Goal: Information Seeking & Learning: Learn about a topic

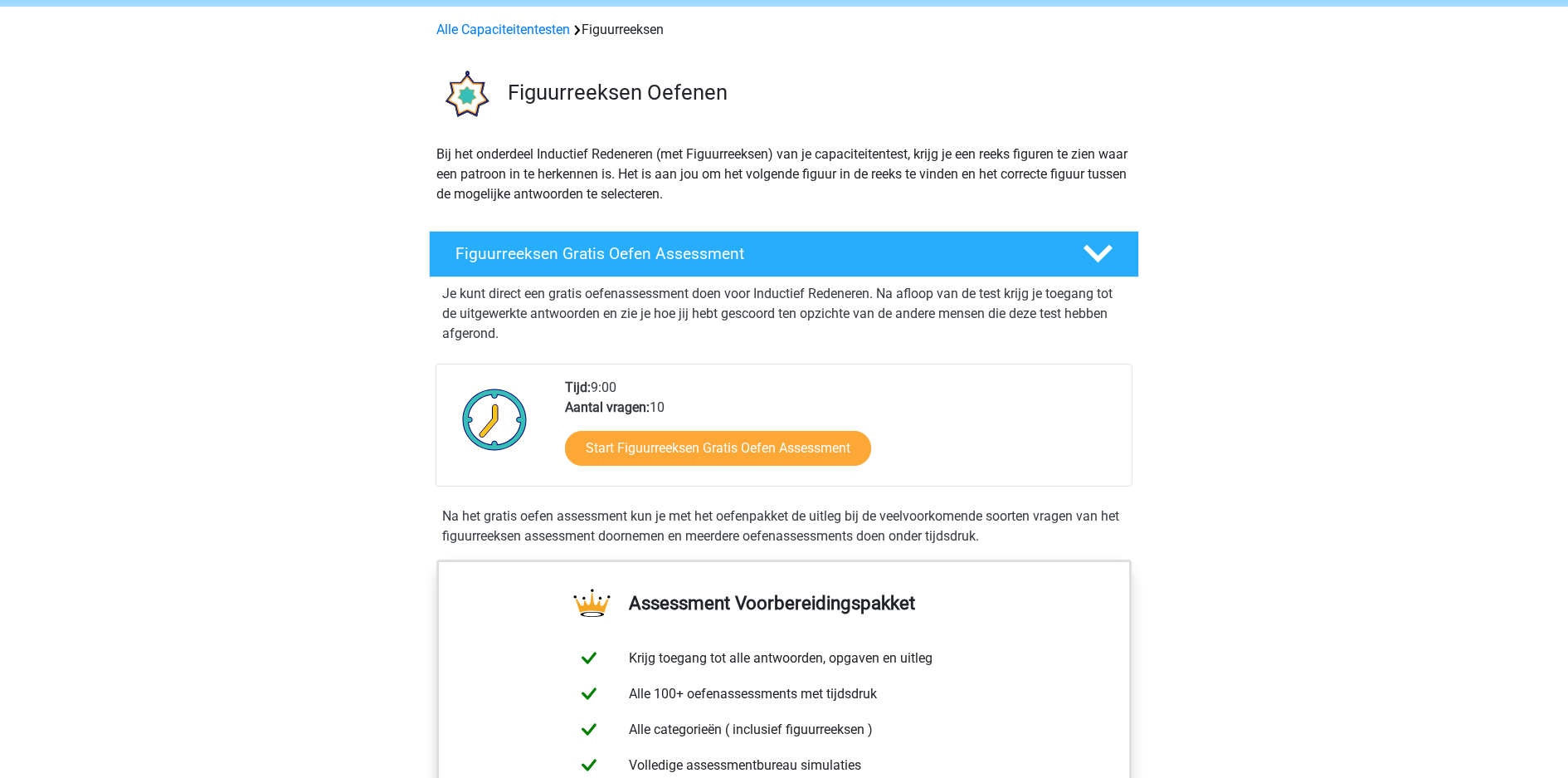
scroll to position [73, 0]
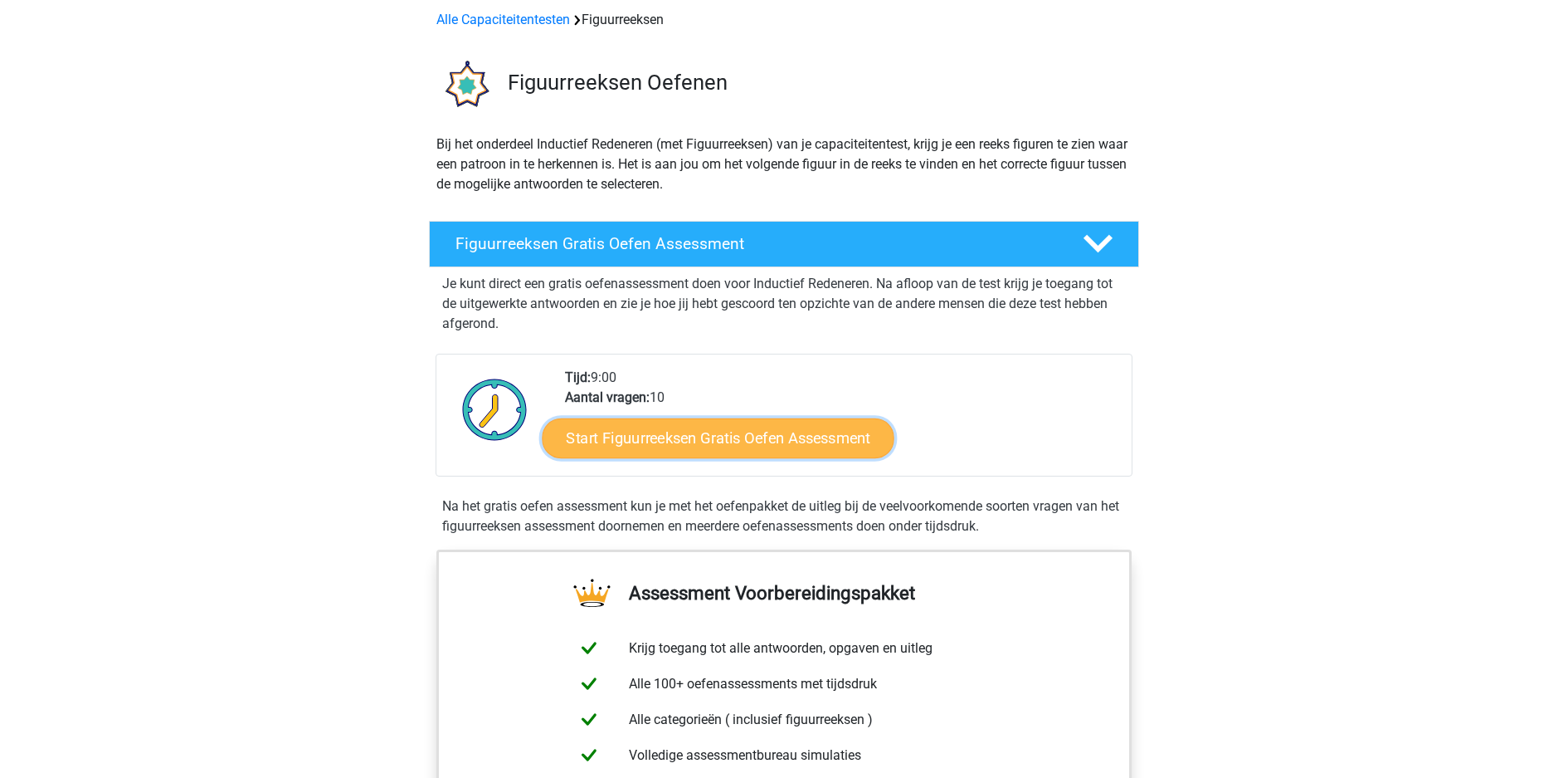
click at [743, 418] on link "Start Figuurreeksen Gratis Oefen Assessment" at bounding box center [718, 437] width 352 height 40
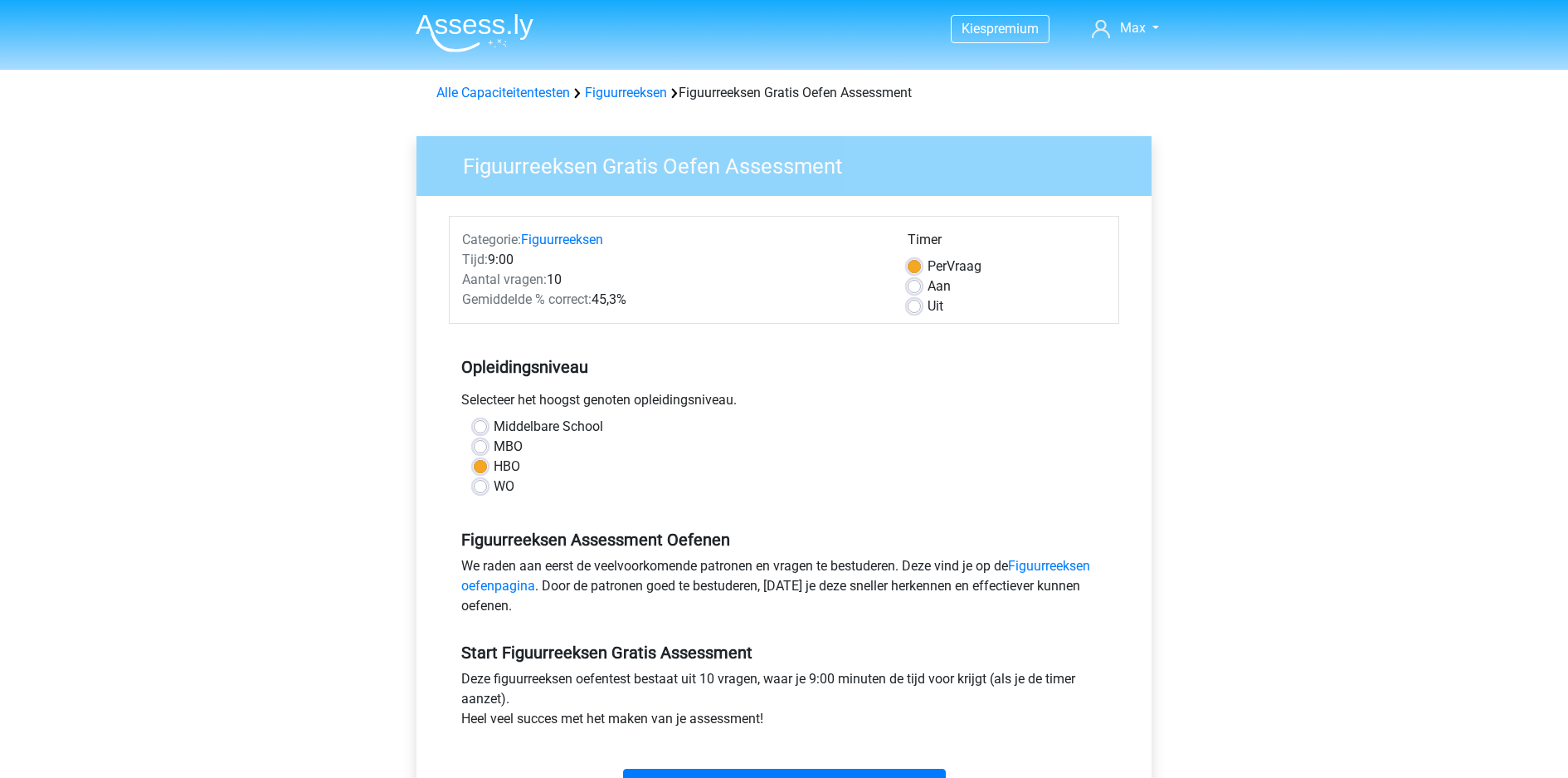
click at [1326, 375] on div "Kies premium Max [EMAIL_ADDRESS][DOMAIN_NAME]" at bounding box center [784, 656] width 1568 height 1311
click at [1288, 338] on div "Kies premium Max [EMAIL_ADDRESS][DOMAIN_NAME]" at bounding box center [784, 656] width 1568 height 1311
click at [936, 276] on label "Aan" at bounding box center [938, 286] width 23 height 20
click at [921, 276] on input "Aan" at bounding box center [914, 284] width 14 height 16
radio input "true"
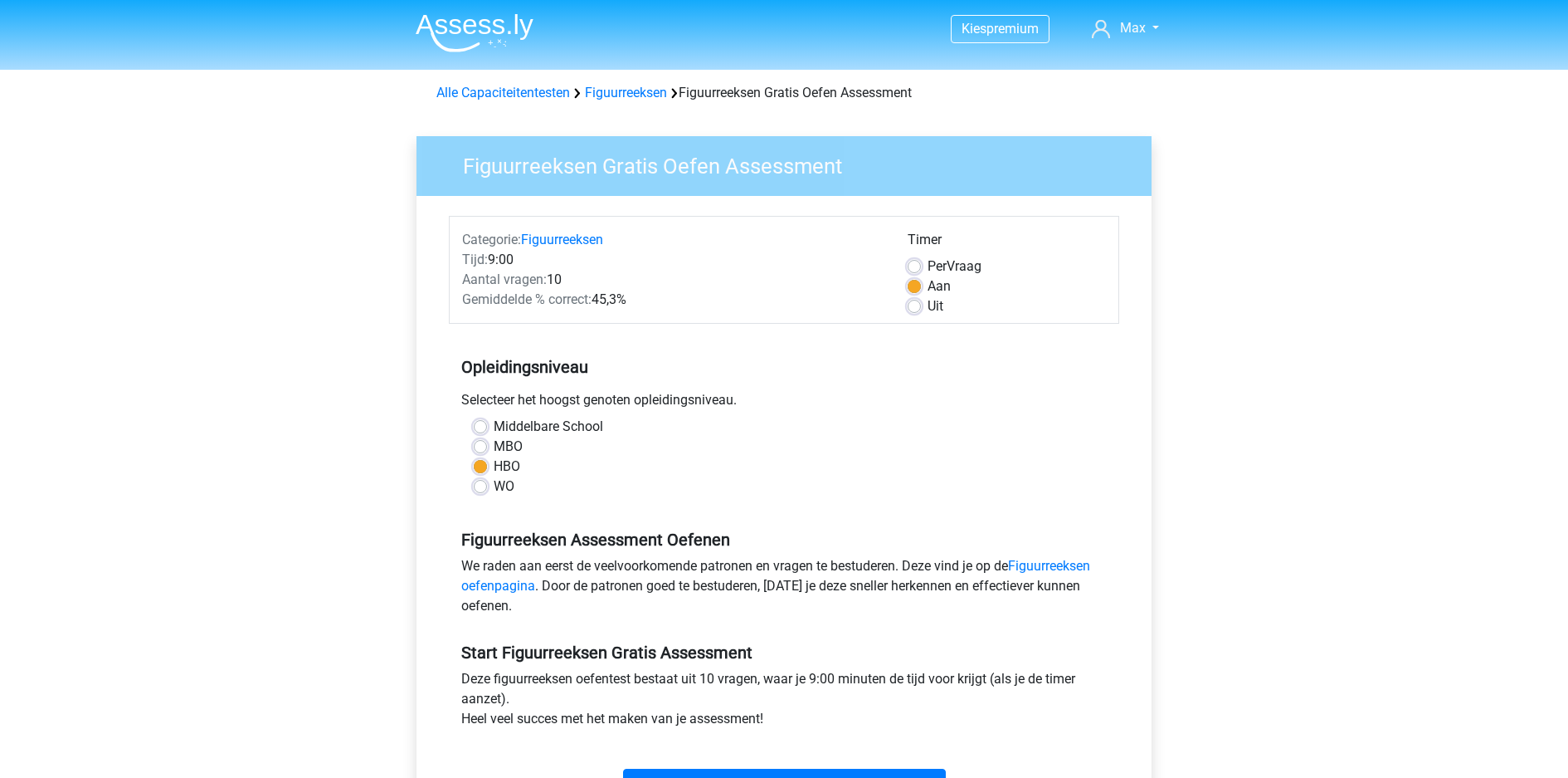
click at [1311, 341] on div "Kies premium Max [EMAIL_ADDRESS][DOMAIN_NAME]" at bounding box center [784, 656] width 1568 height 1311
click at [961, 276] on div "Aan" at bounding box center [1007, 286] width 198 height 20
click at [959, 257] on label "Per Vraag" at bounding box center [954, 266] width 54 height 20
click at [921, 257] on input "Per Vraag" at bounding box center [914, 264] width 14 height 16
radio input "true"
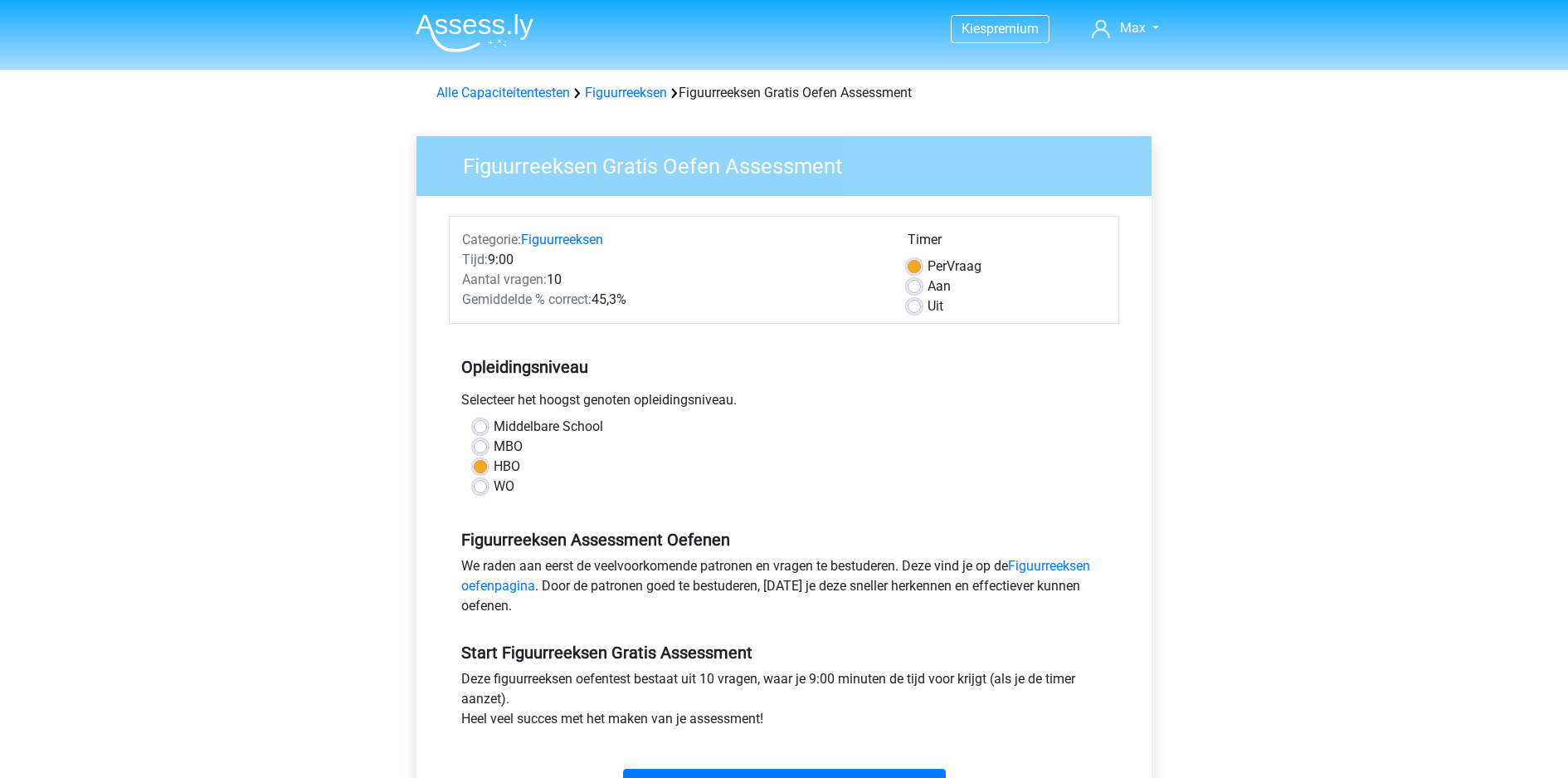
click at [1290, 253] on div "Kies premium Max [EMAIL_ADDRESS][DOMAIN_NAME]" at bounding box center [784, 656] width 1568 height 1311
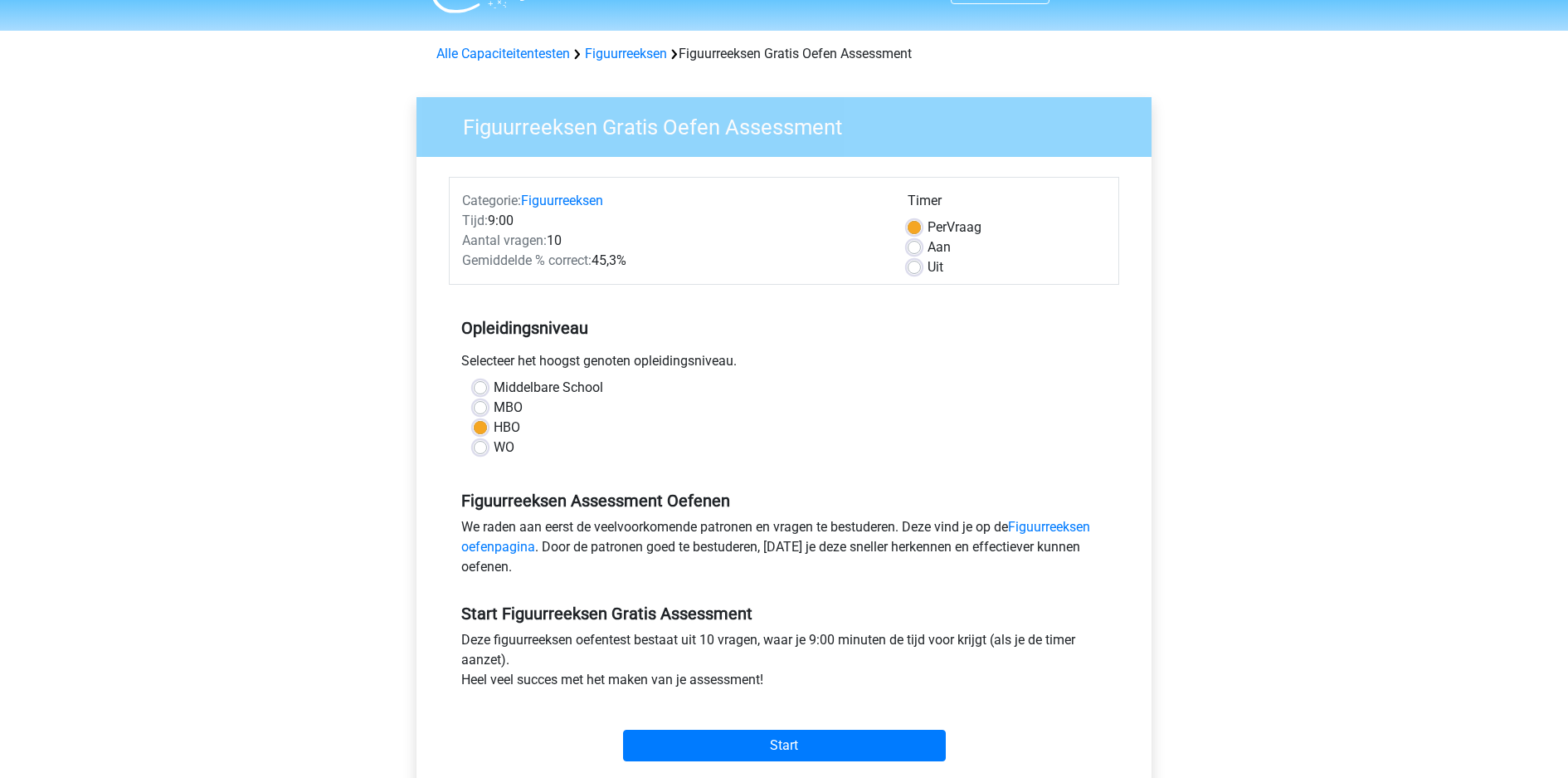
scroll to position [3, 0]
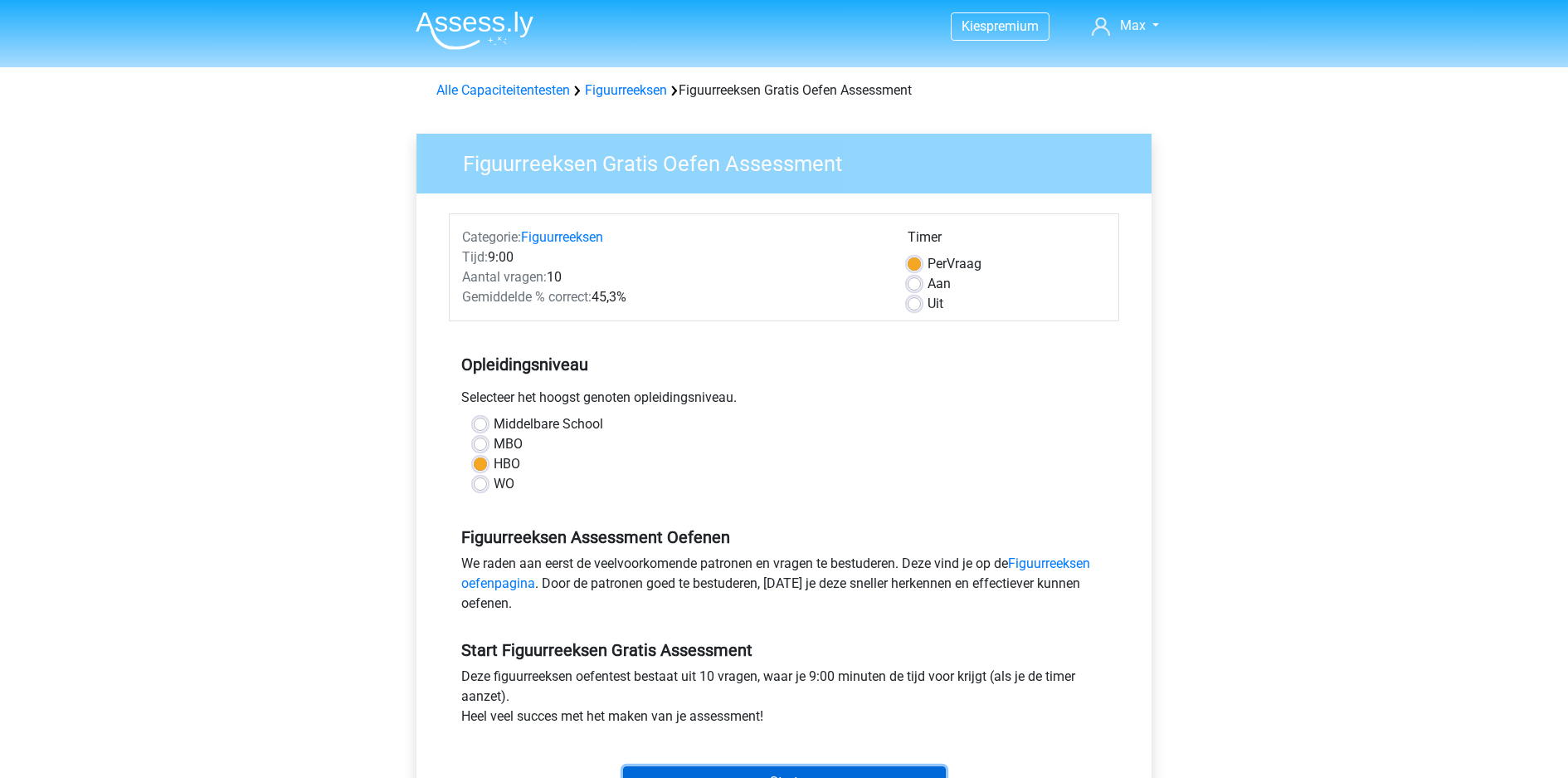
click at [827, 766] on input "Start" at bounding box center [784, 781] width 322 height 32
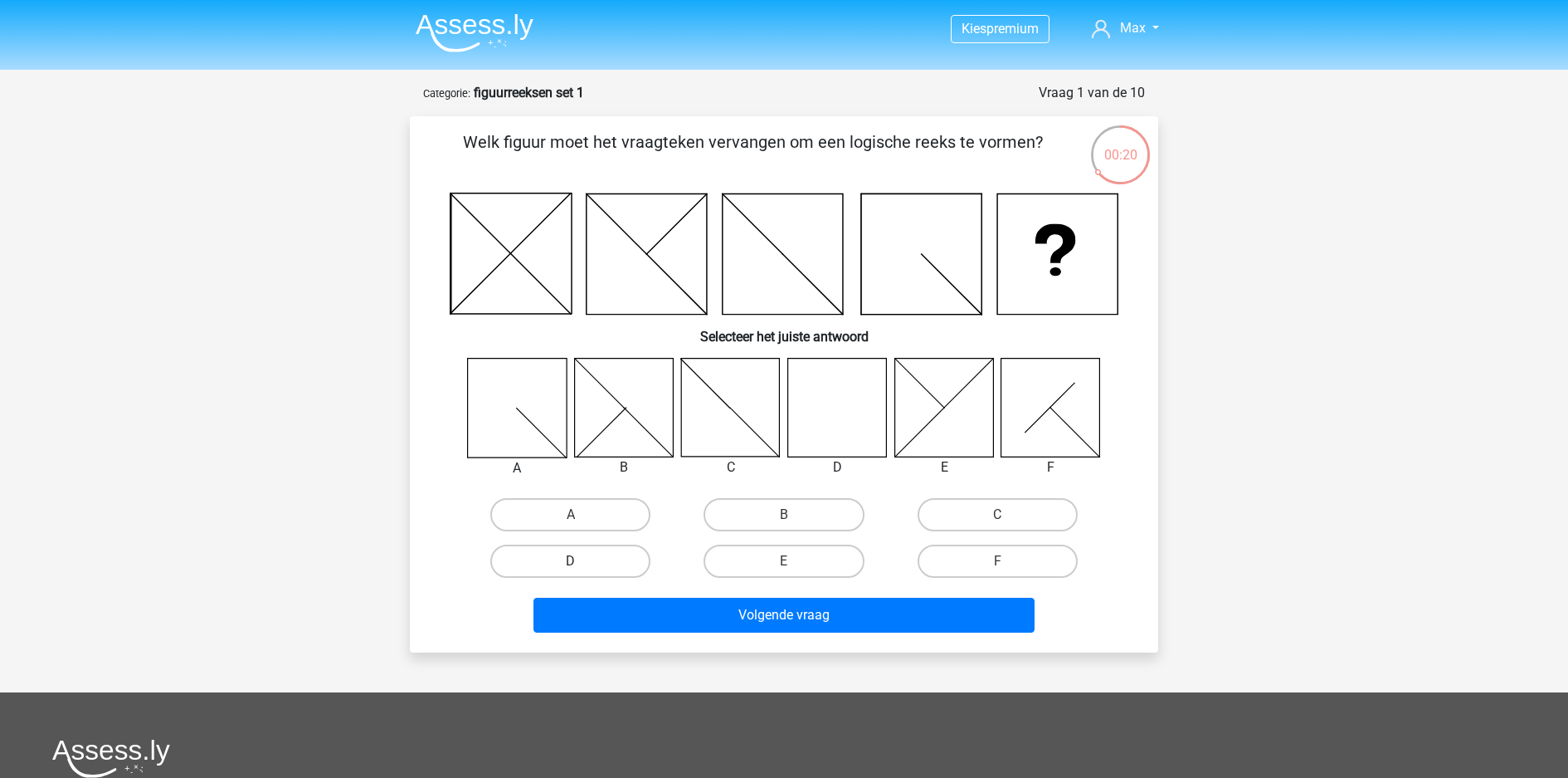
click at [607, 544] on label "D" at bounding box center [570, 561] width 160 height 33
click at [582, 561] on input "D" at bounding box center [576, 567] width 11 height 11
radio input "true"
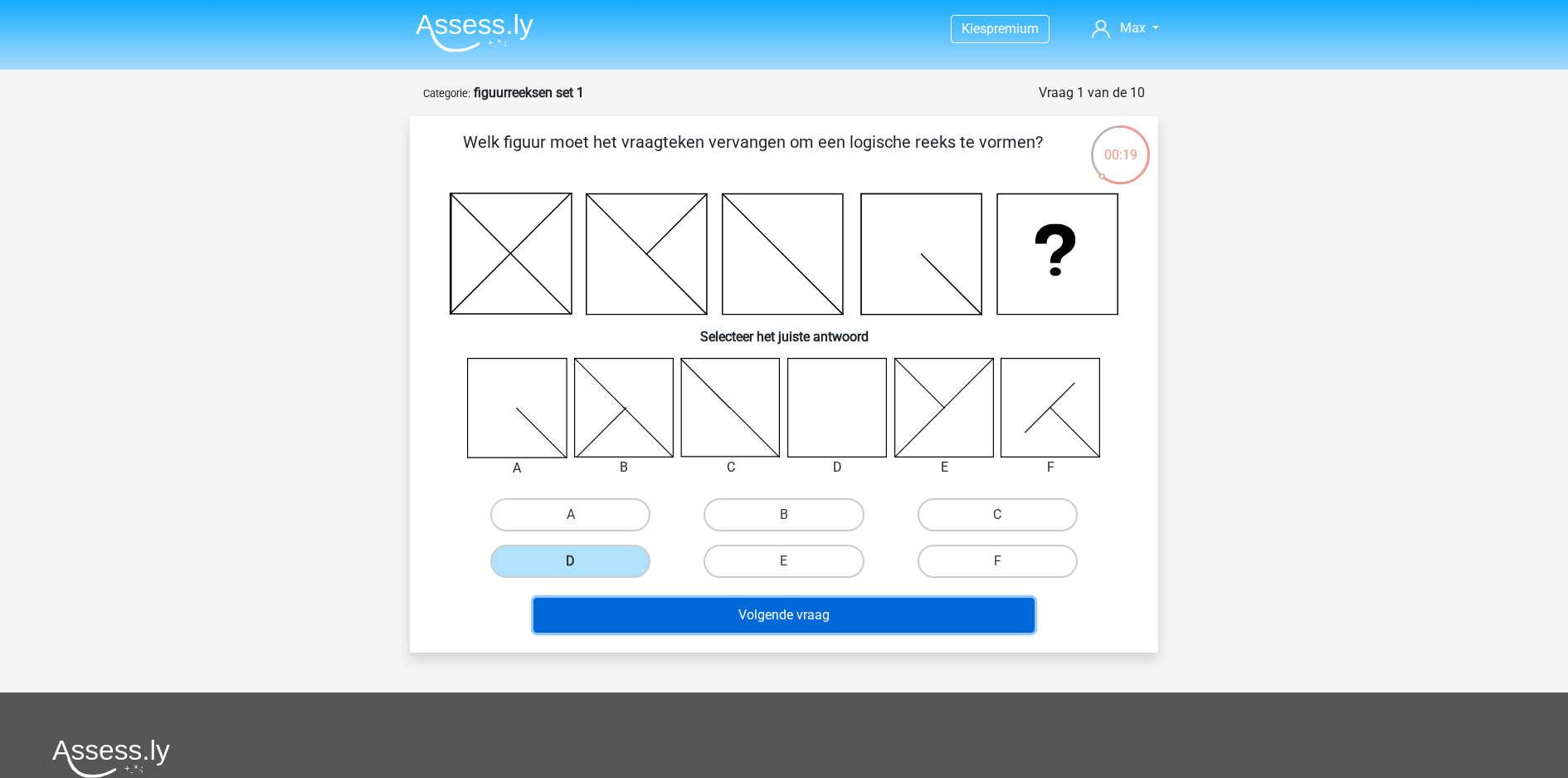
click at [686, 597] on button "Volgende vraag" at bounding box center [784, 615] width 502 height 35
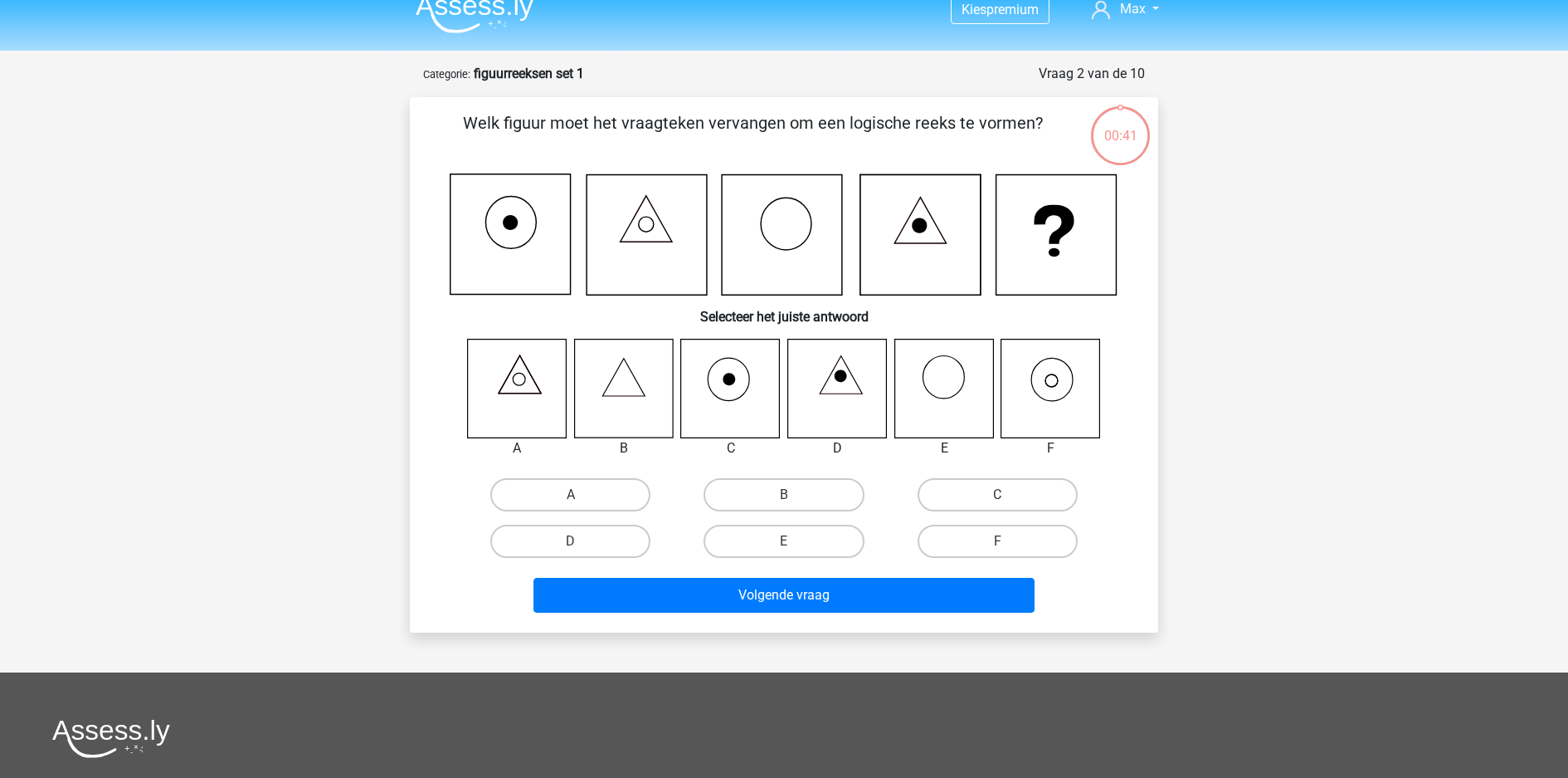
scroll to position [2, 0]
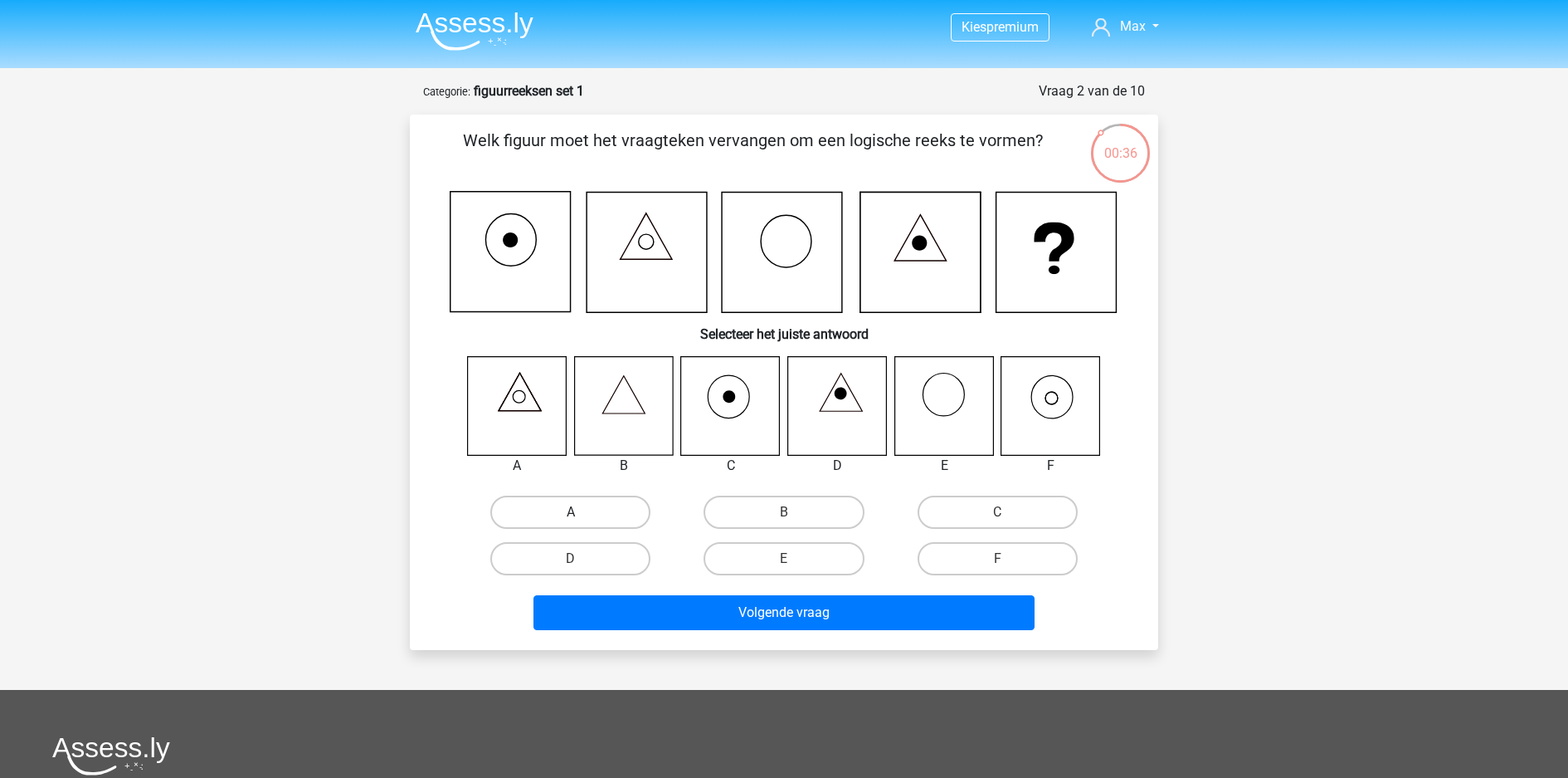
click at [526, 496] on label "A" at bounding box center [570, 512] width 160 height 33
click at [571, 512] on input "A" at bounding box center [576, 517] width 11 height 11
radio input "true"
click at [985, 542] on label "F" at bounding box center [997, 558] width 160 height 33
click at [997, 559] on input "F" at bounding box center [1003, 564] width 11 height 11
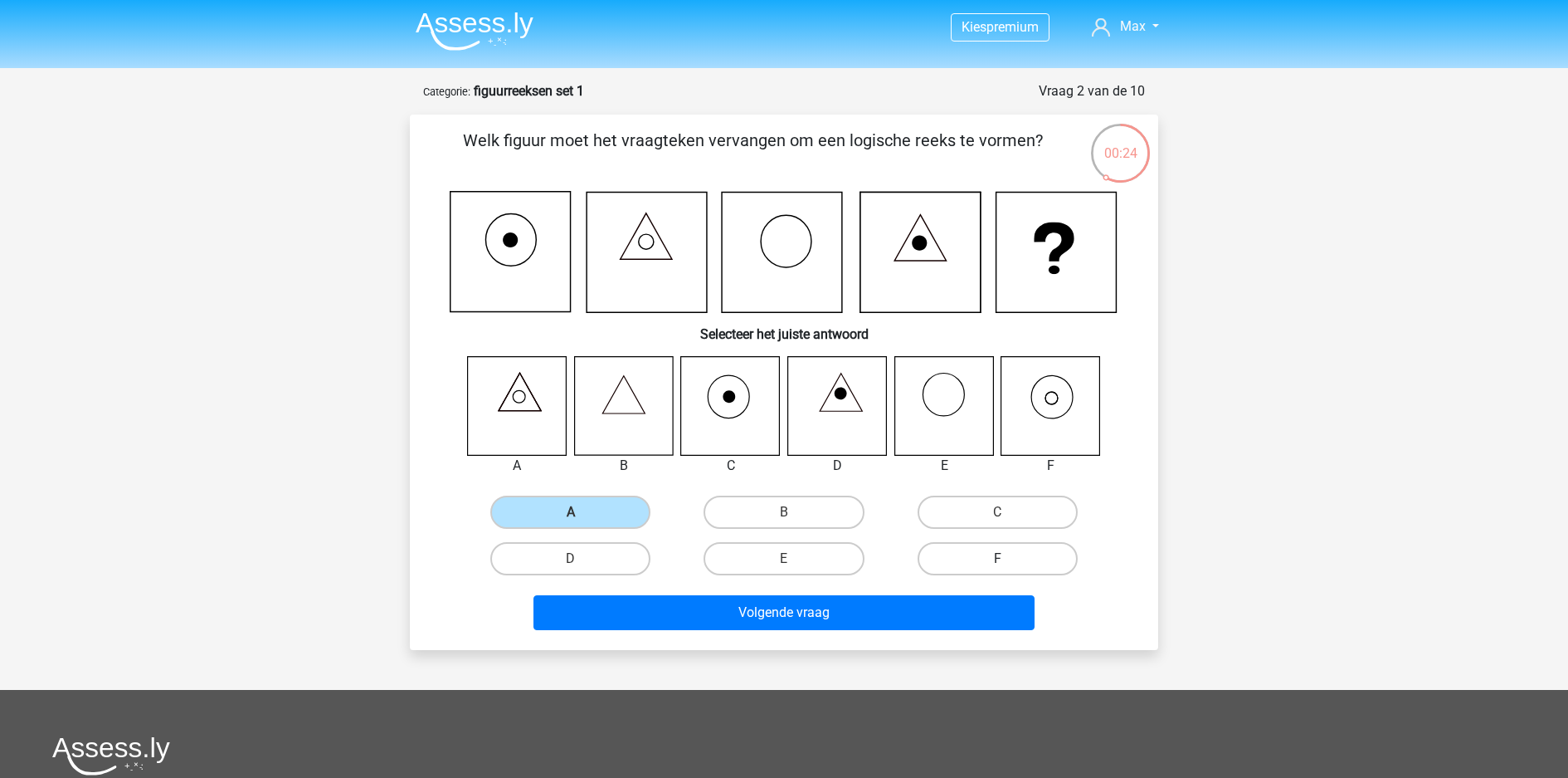
radio input "true"
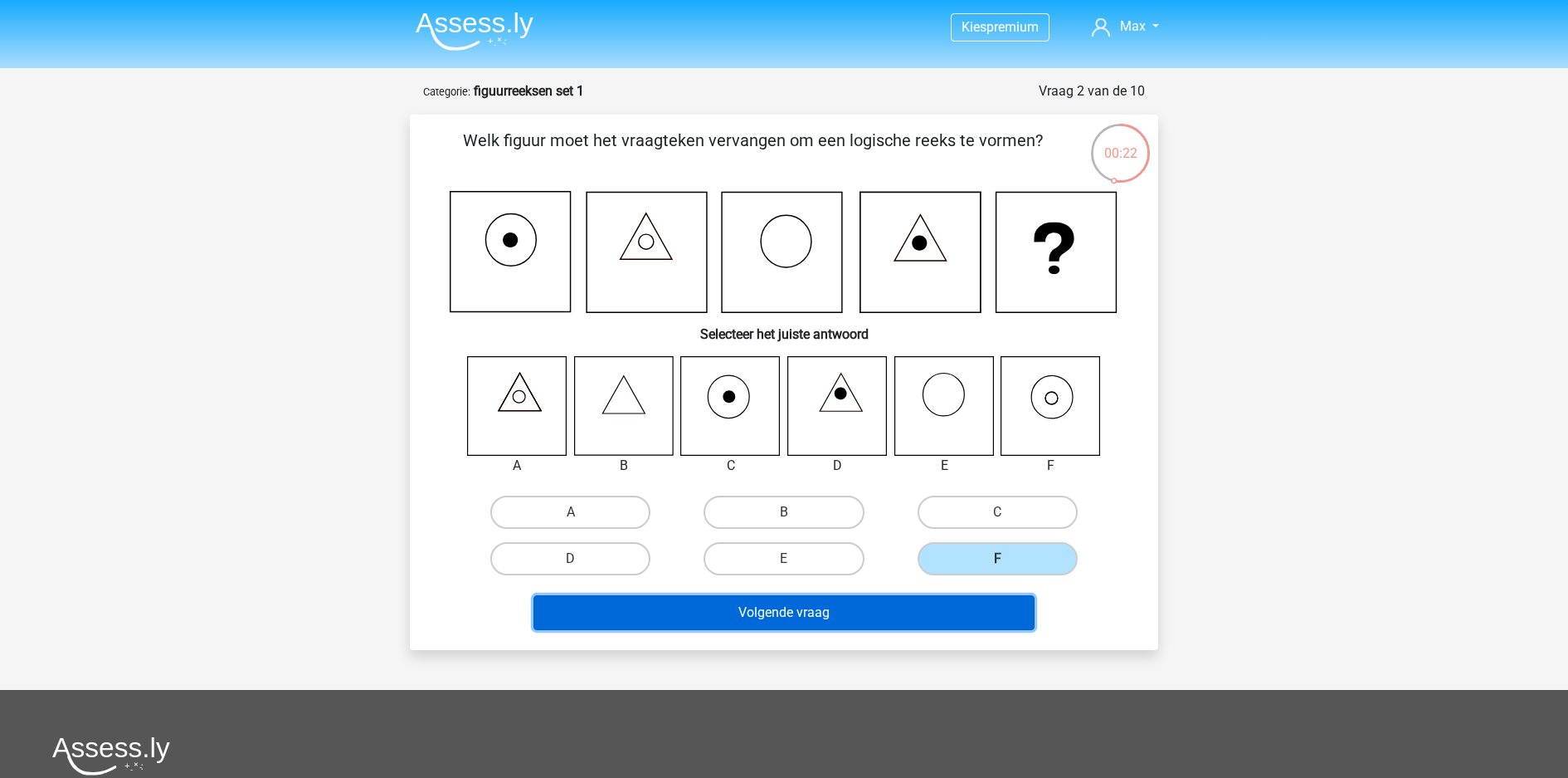
click at [932, 595] on button "Volgende vraag" at bounding box center [784, 612] width 502 height 35
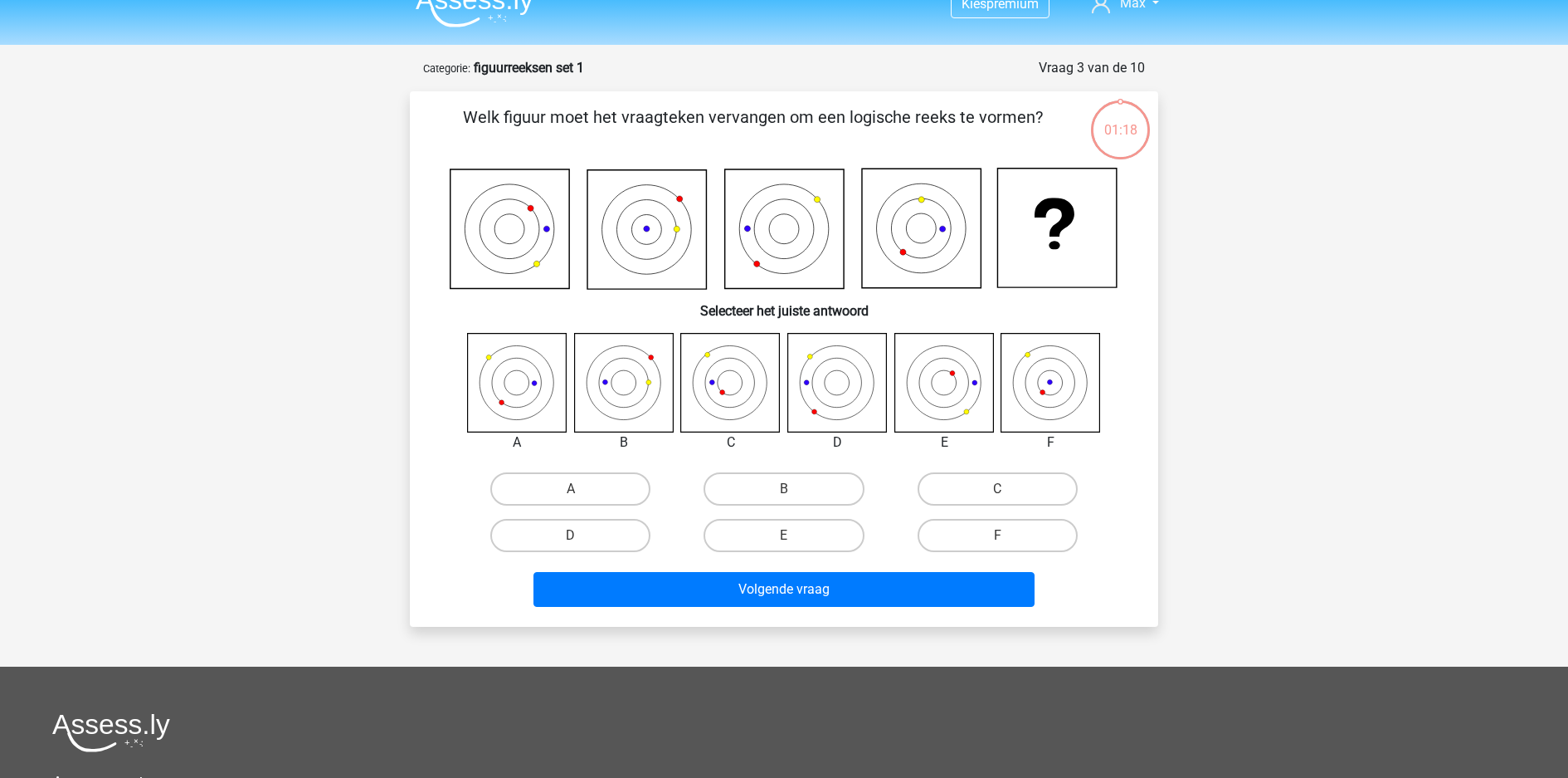
scroll to position [0, 0]
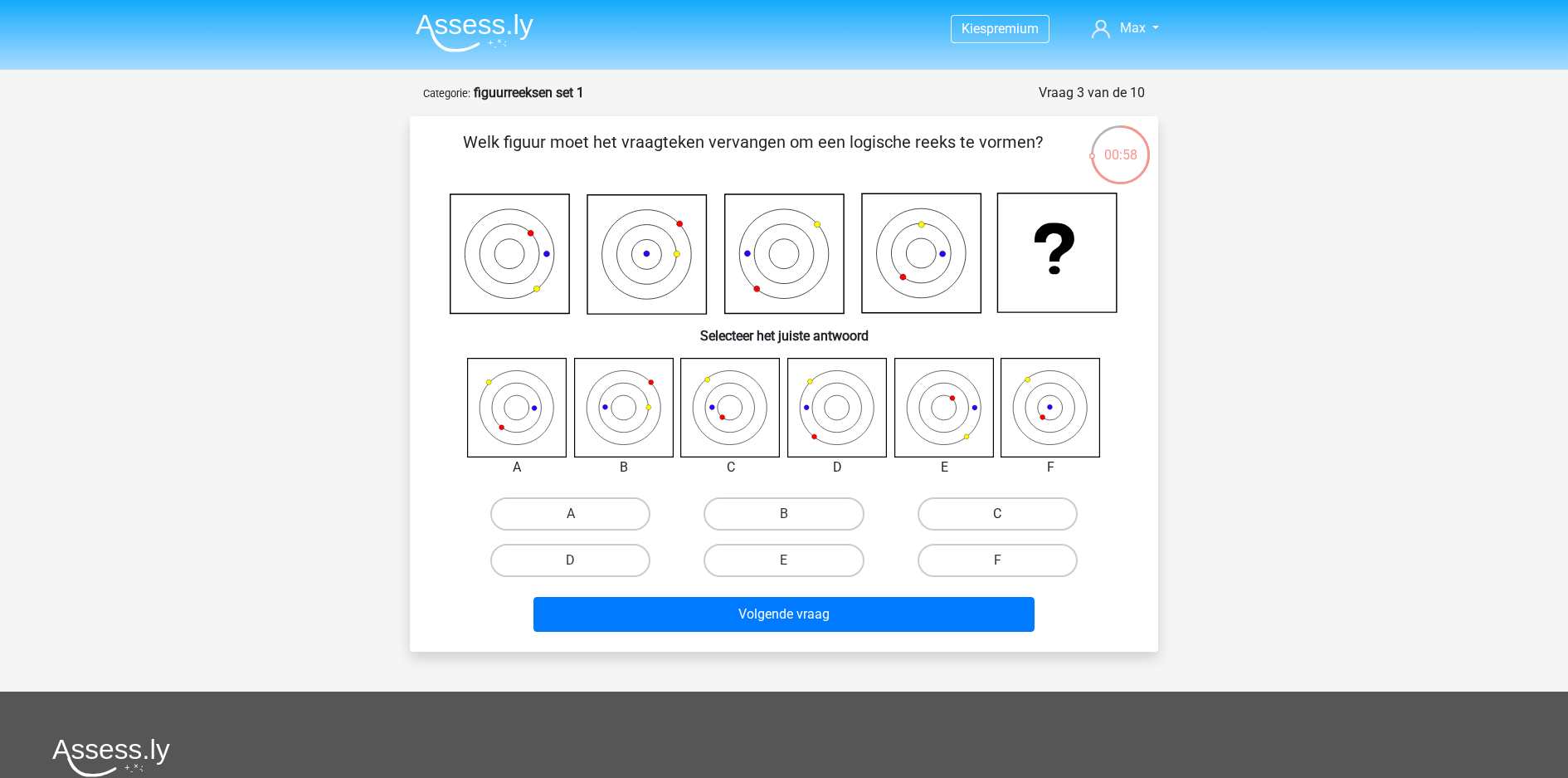
click at [985, 497] on label "C" at bounding box center [997, 514] width 160 height 33
click at [997, 514] on input "C" at bounding box center [1003, 519] width 11 height 11
radio input "true"
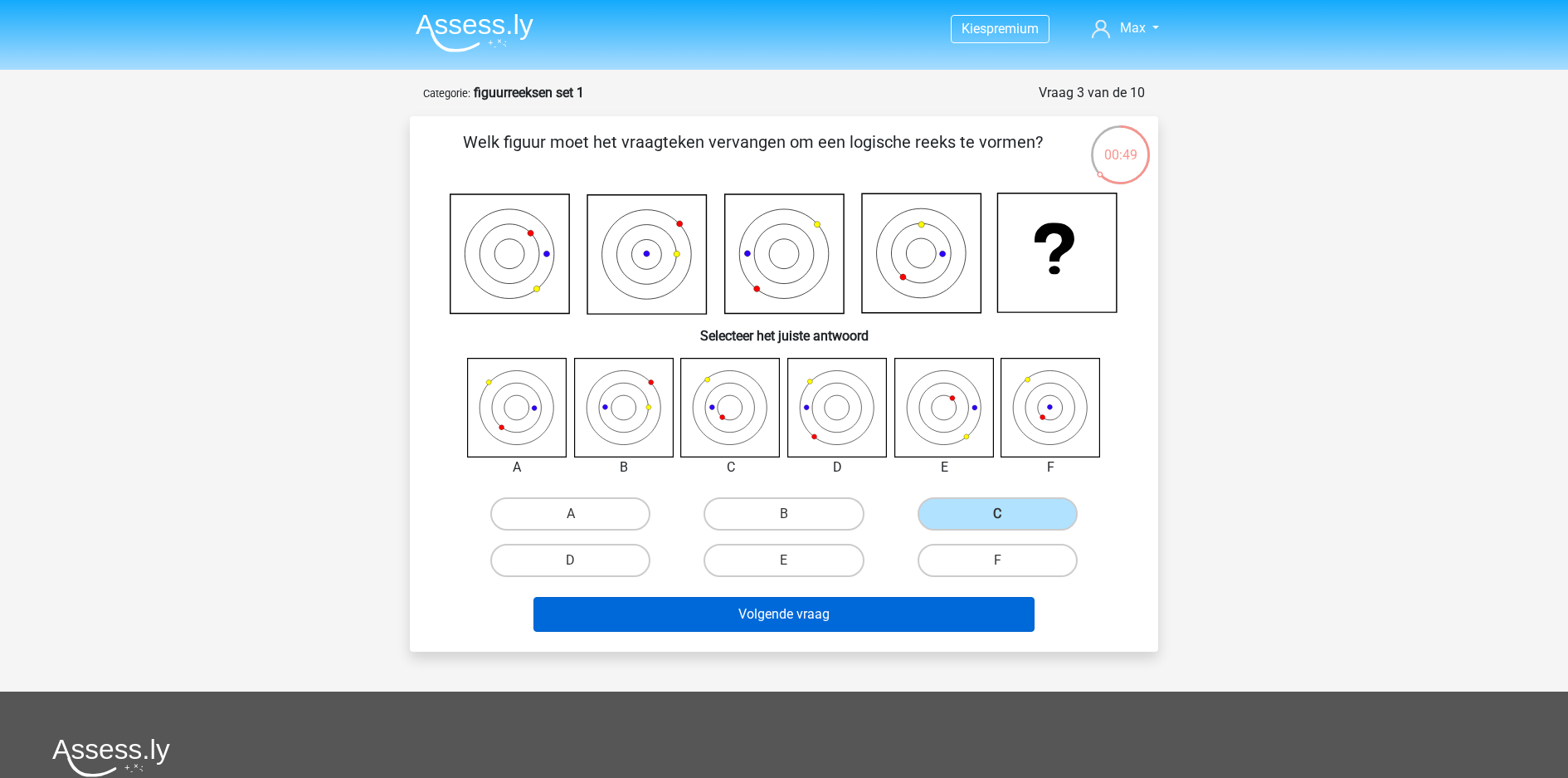
click at [924, 597] on button "Volgende vraag" at bounding box center [784, 614] width 502 height 35
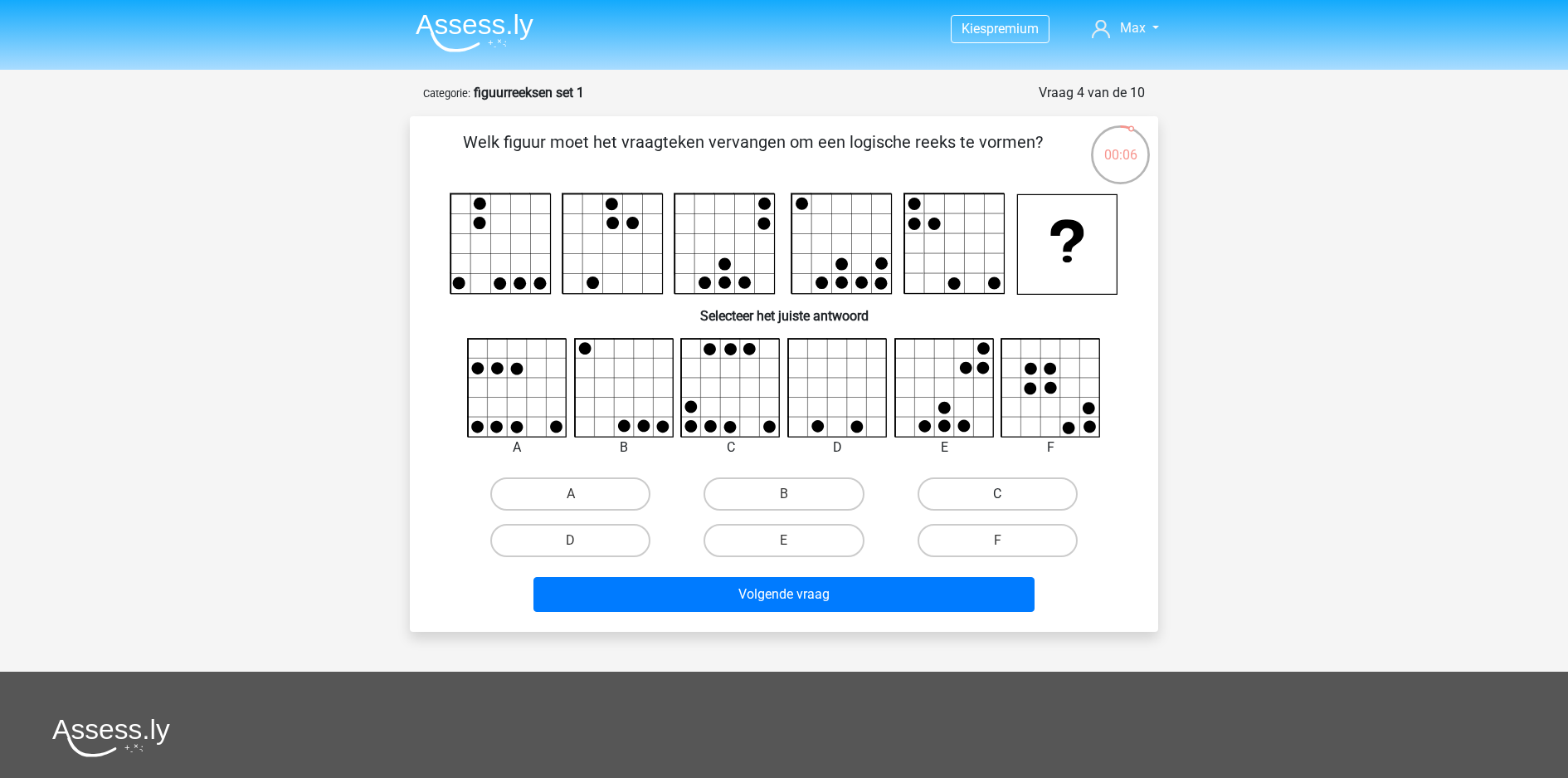
click at [975, 478] on label "C" at bounding box center [997, 494] width 160 height 33
click at [997, 494] on input "C" at bounding box center [1003, 499] width 11 height 11
radio input "true"
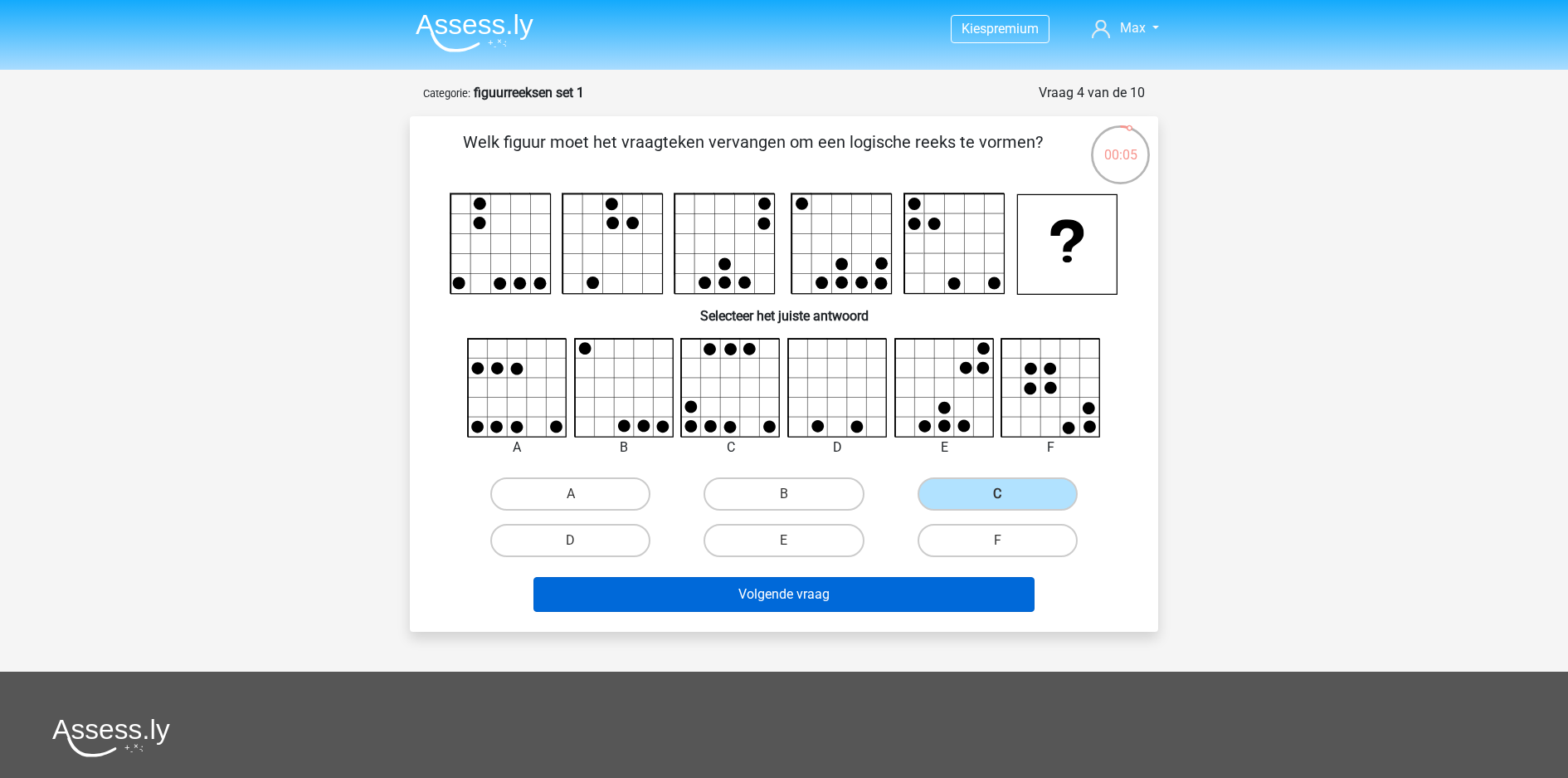
click at [896, 577] on button "Volgende vraag" at bounding box center [784, 594] width 502 height 35
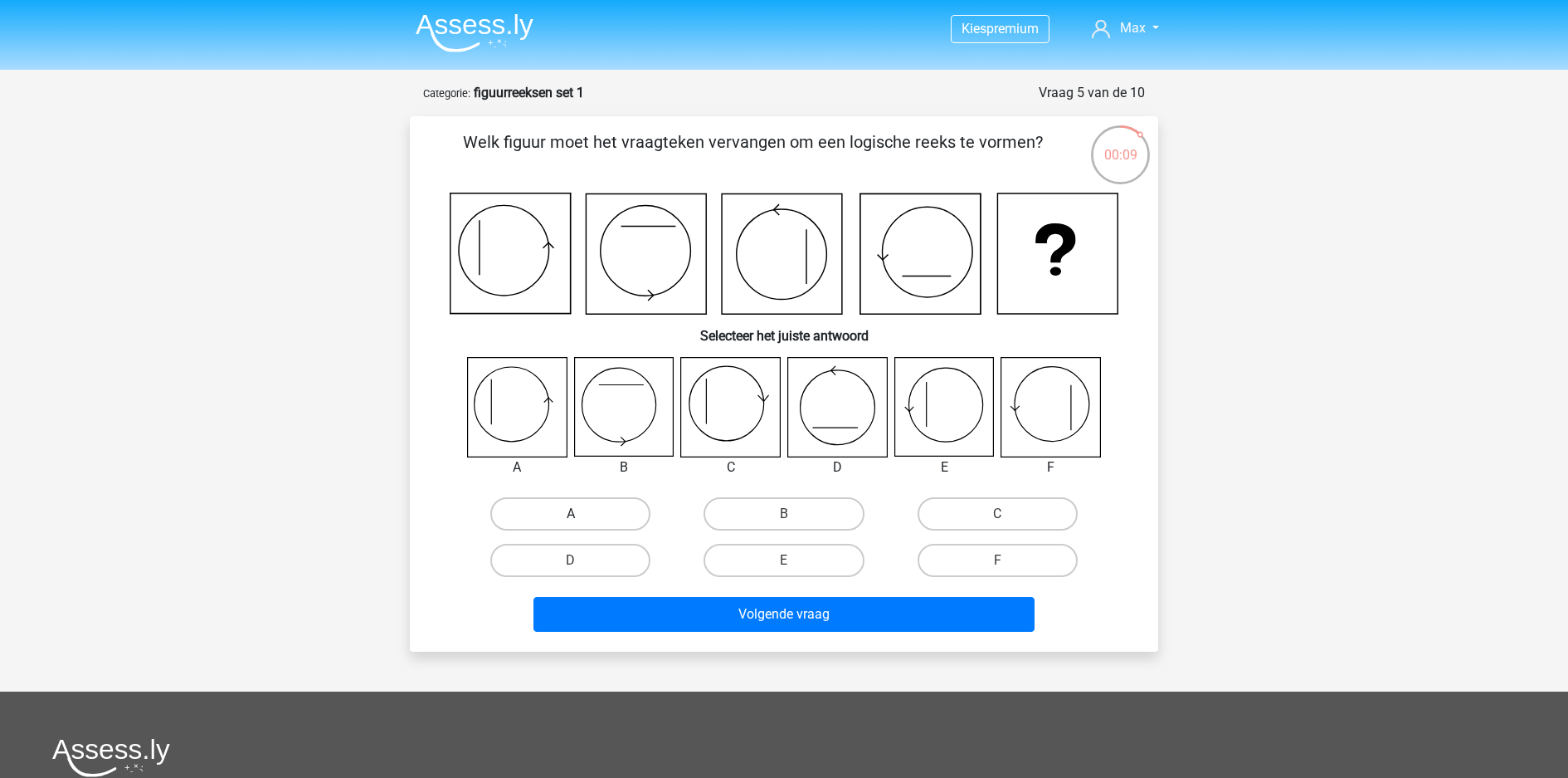
click at [547, 497] on label "A" at bounding box center [570, 514] width 160 height 33
click at [571, 514] on input "A" at bounding box center [576, 519] width 11 height 11
radio input "true"
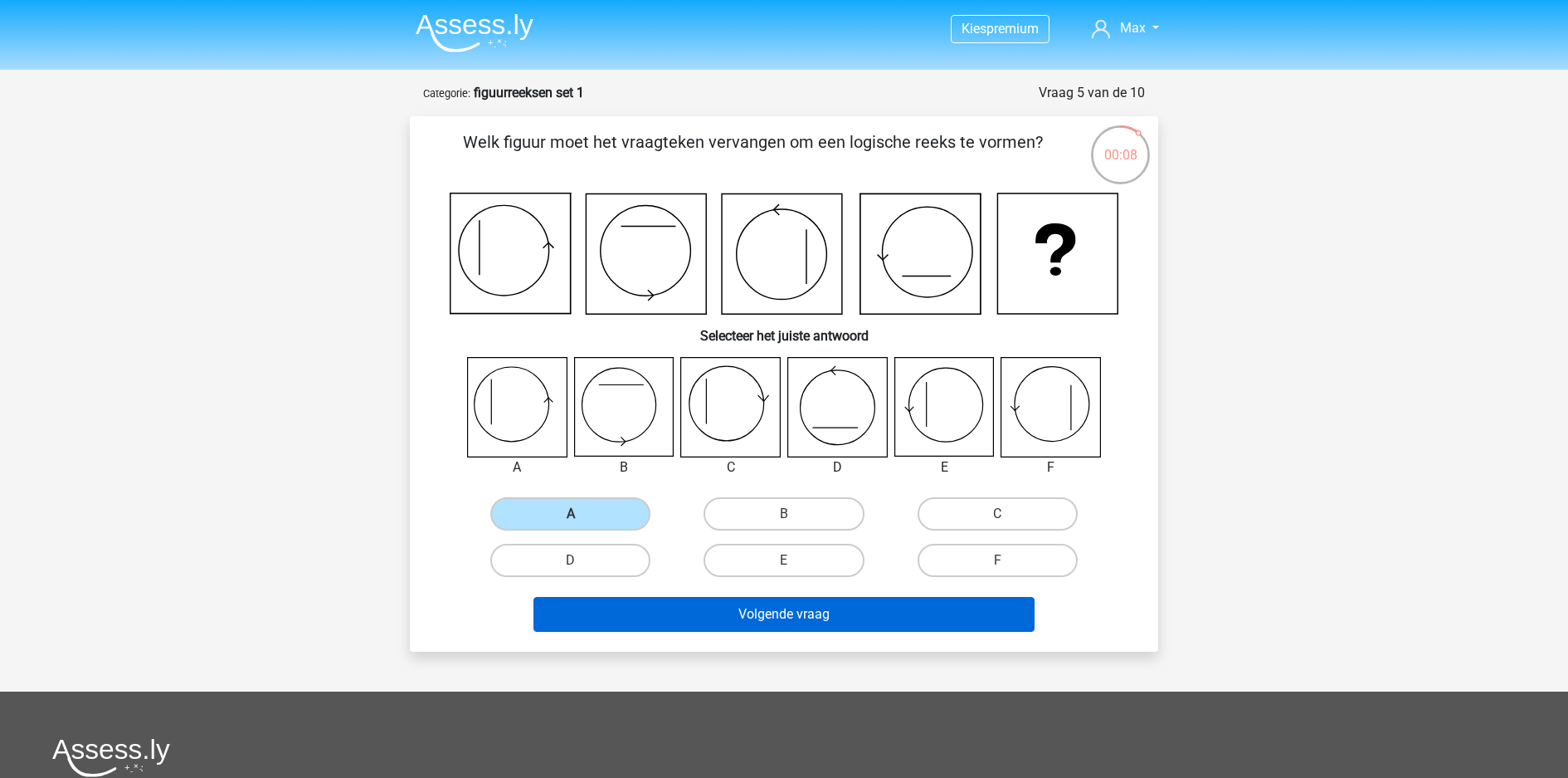
click at [654, 597] on button "Volgende vraag" at bounding box center [784, 614] width 502 height 35
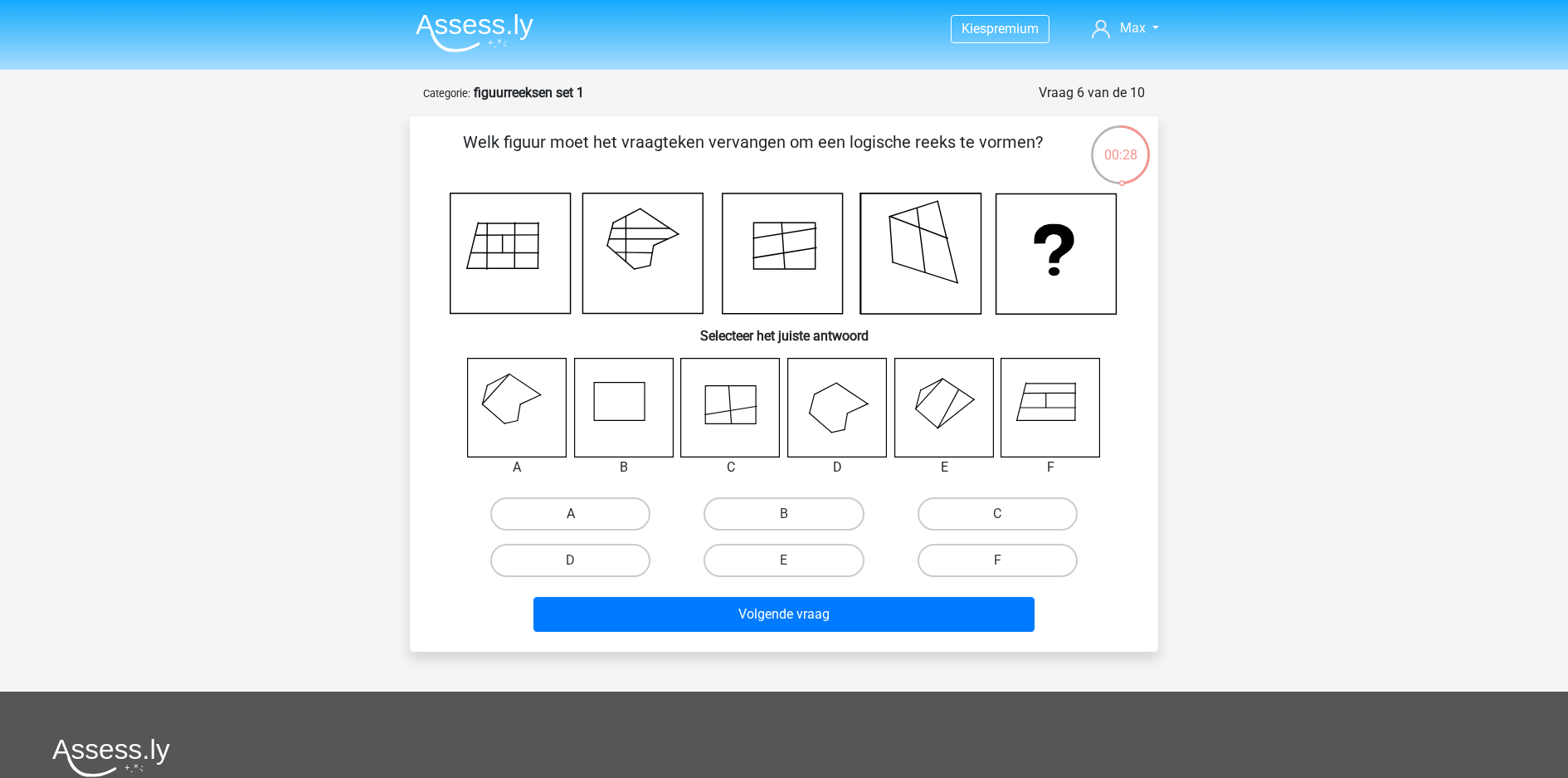
click at [536, 497] on label "A" at bounding box center [570, 514] width 160 height 33
click at [571, 514] on input "A" at bounding box center [576, 519] width 11 height 11
radio input "true"
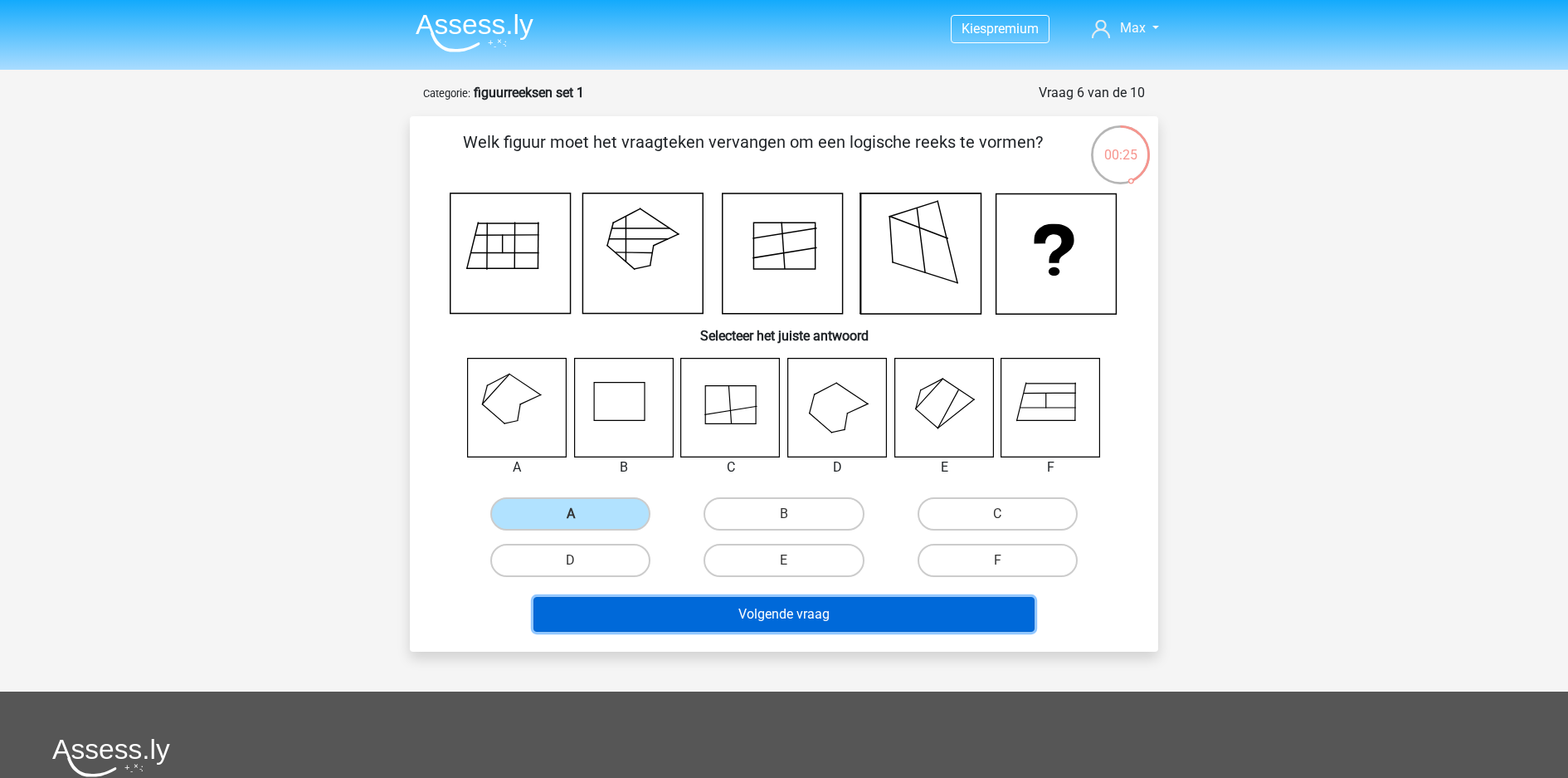
click at [966, 597] on button "Volgende vraag" at bounding box center [784, 614] width 502 height 35
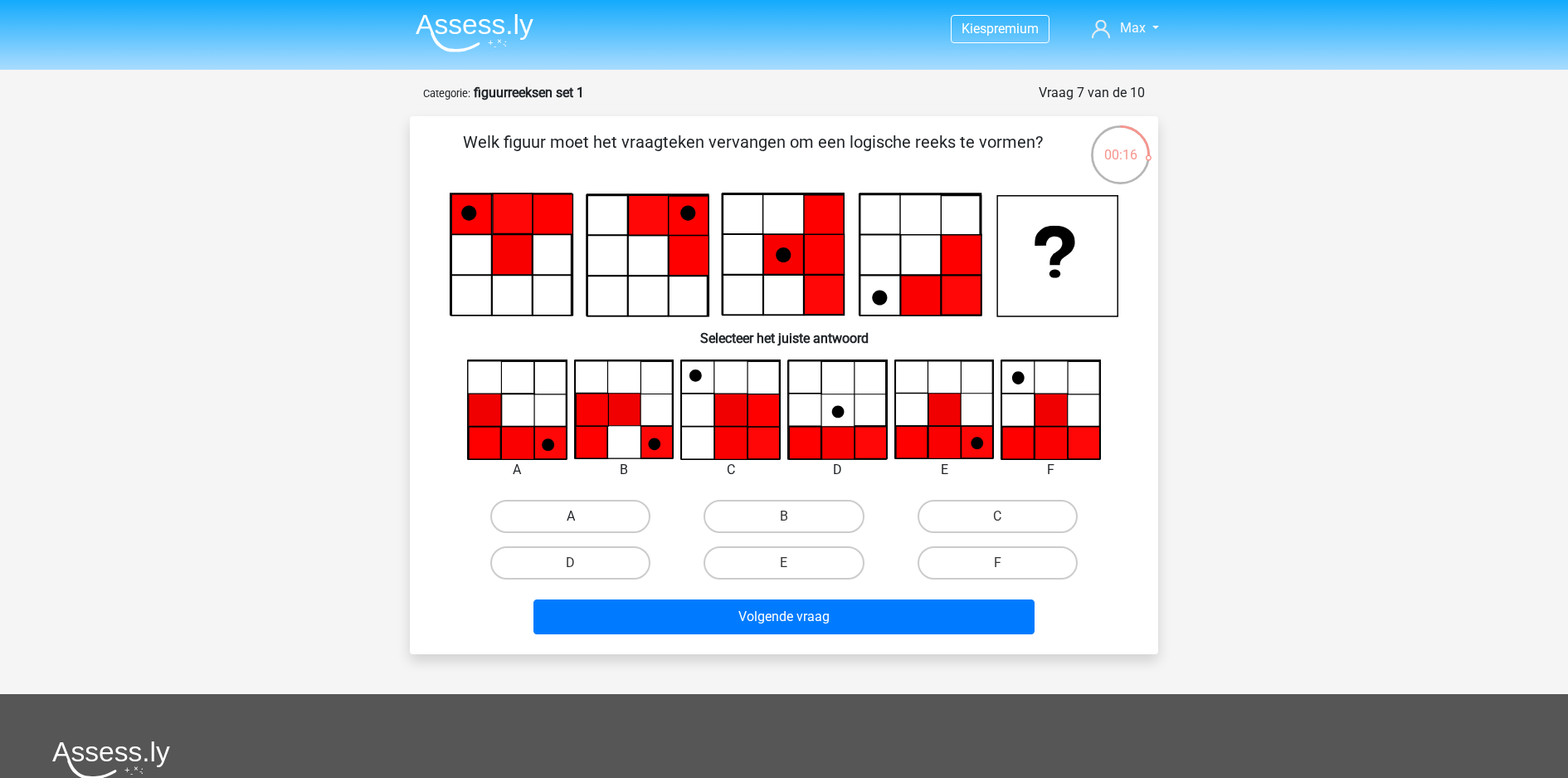
click at [589, 500] on label "A" at bounding box center [570, 516] width 160 height 33
click at [582, 516] on input "A" at bounding box center [576, 521] width 11 height 11
radio input "true"
click at [783, 546] on label "E" at bounding box center [783, 562] width 160 height 33
click at [784, 563] on input "E" at bounding box center [790, 568] width 11 height 11
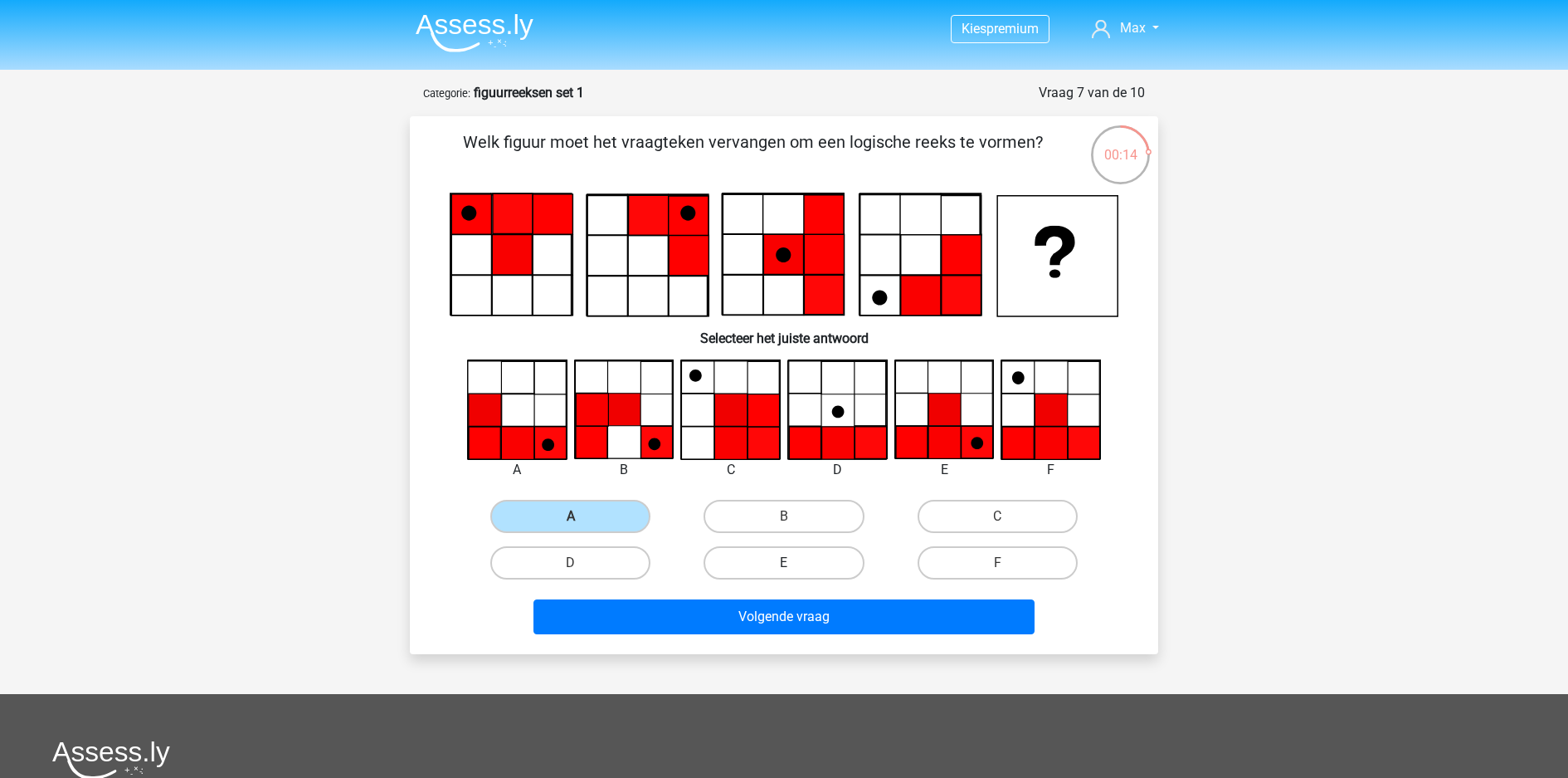
radio input "true"
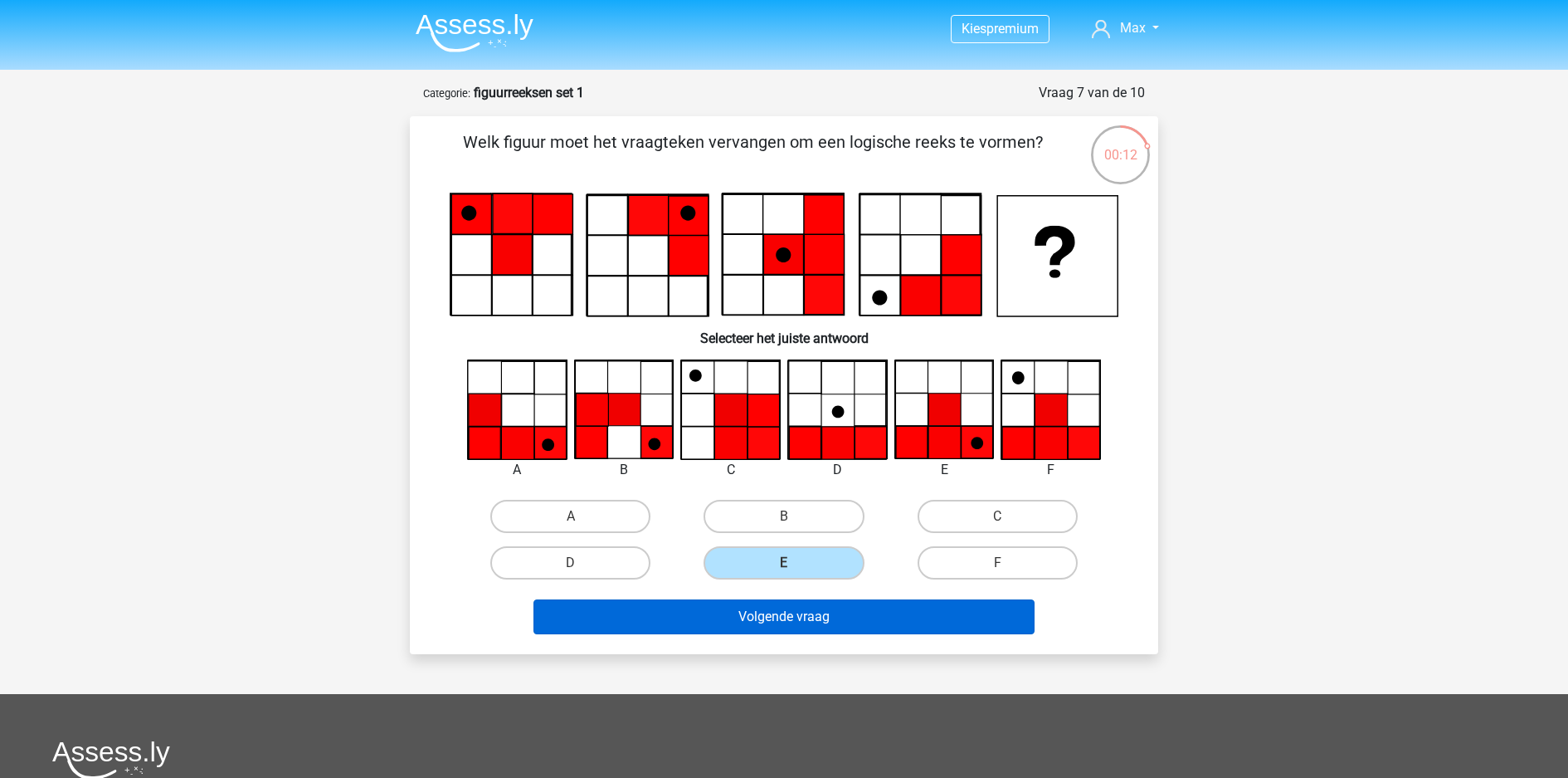
click at [829, 599] on button "Volgende vraag" at bounding box center [784, 616] width 502 height 35
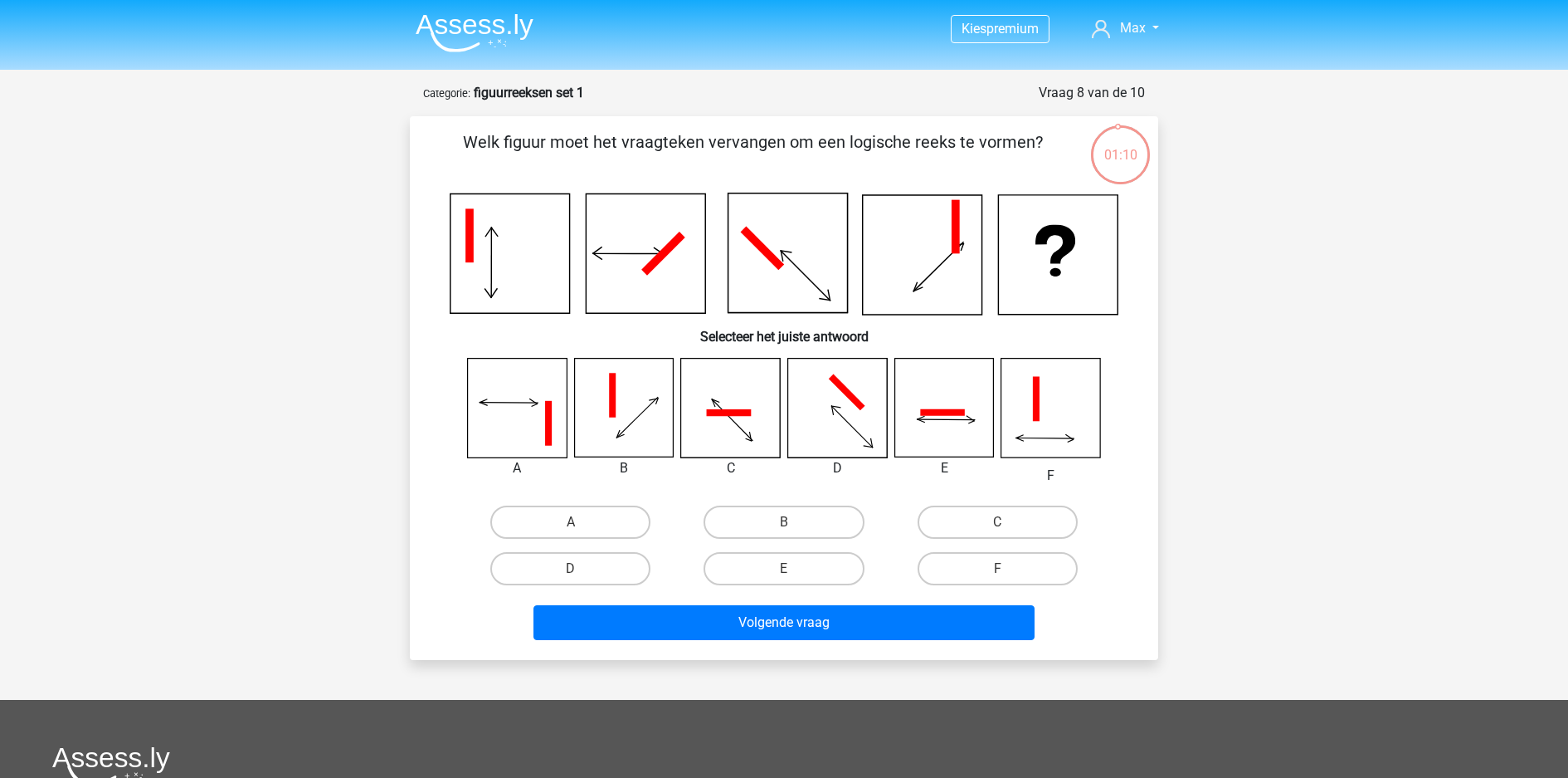
click at [1379, 361] on div "Kies premium Max [EMAIL_ADDRESS][DOMAIN_NAME]" at bounding box center [784, 569] width 1568 height 1138
click at [568, 506] on label "A" at bounding box center [570, 522] width 160 height 33
click at [571, 522] on input "A" at bounding box center [576, 527] width 11 height 11
radio input "true"
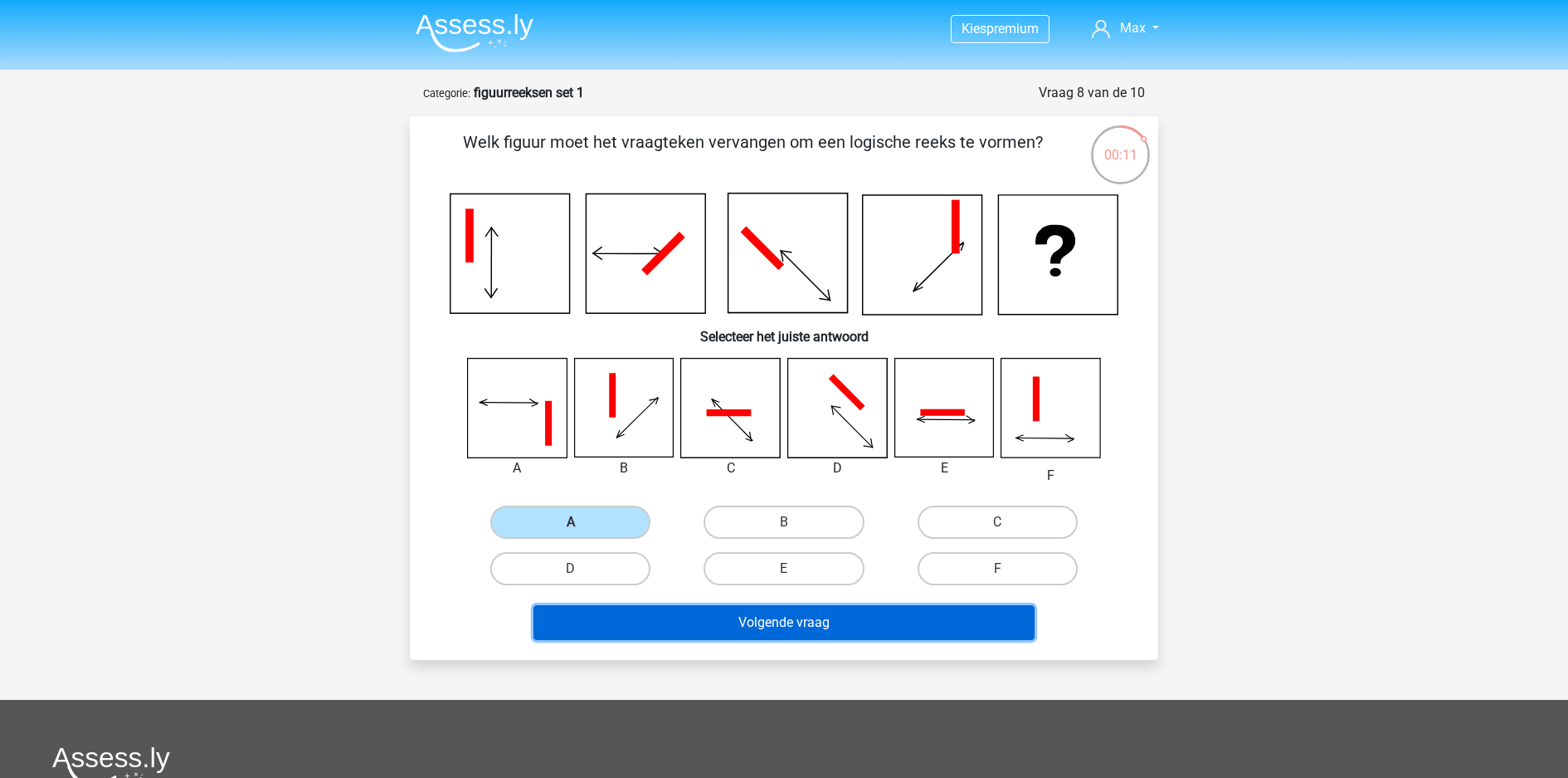
click at [706, 605] on button "Volgende vraag" at bounding box center [784, 622] width 502 height 35
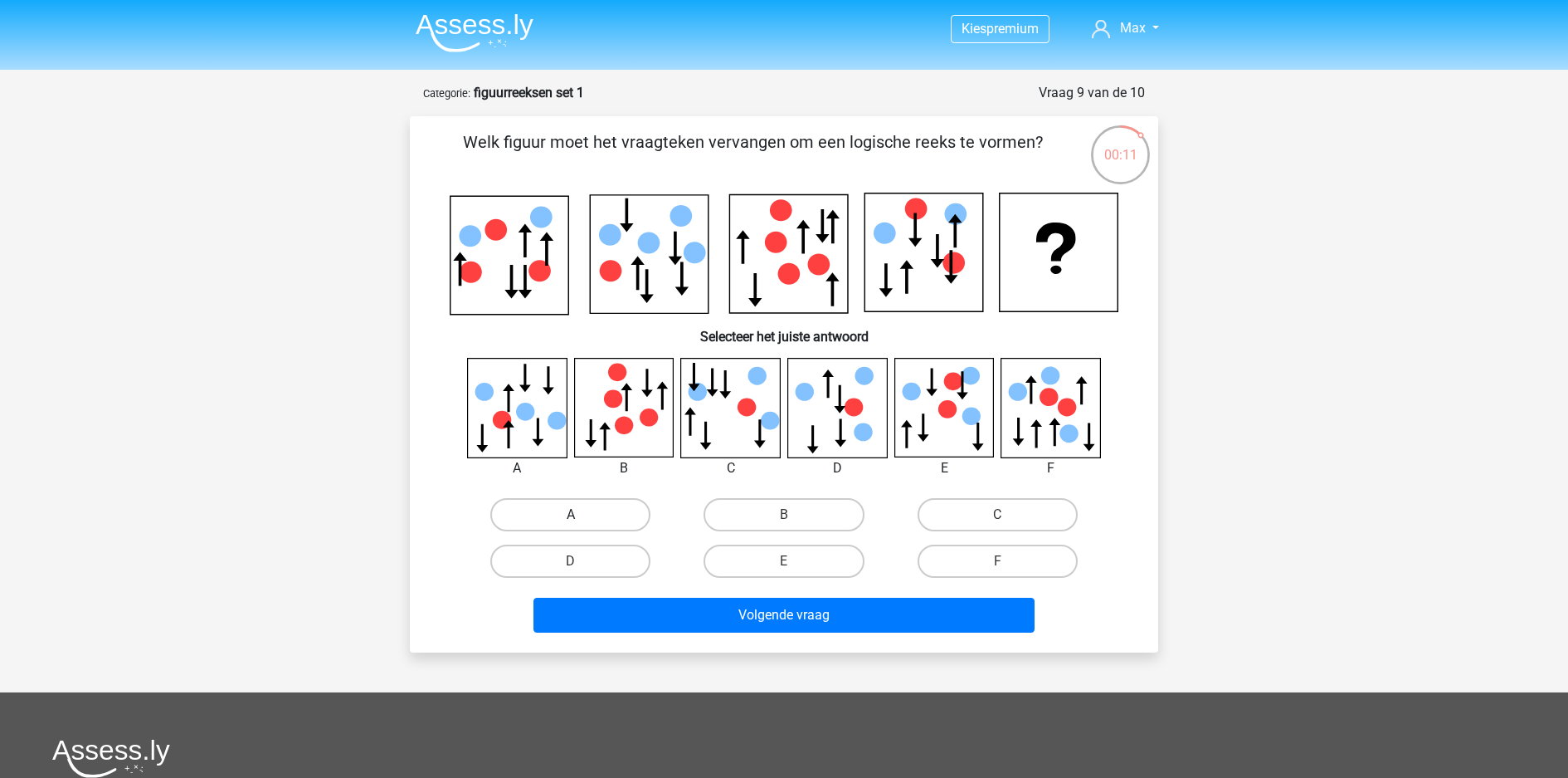
click at [553, 498] on label "A" at bounding box center [570, 514] width 160 height 33
click at [571, 514] on input "A" at bounding box center [576, 520] width 11 height 11
radio input "true"
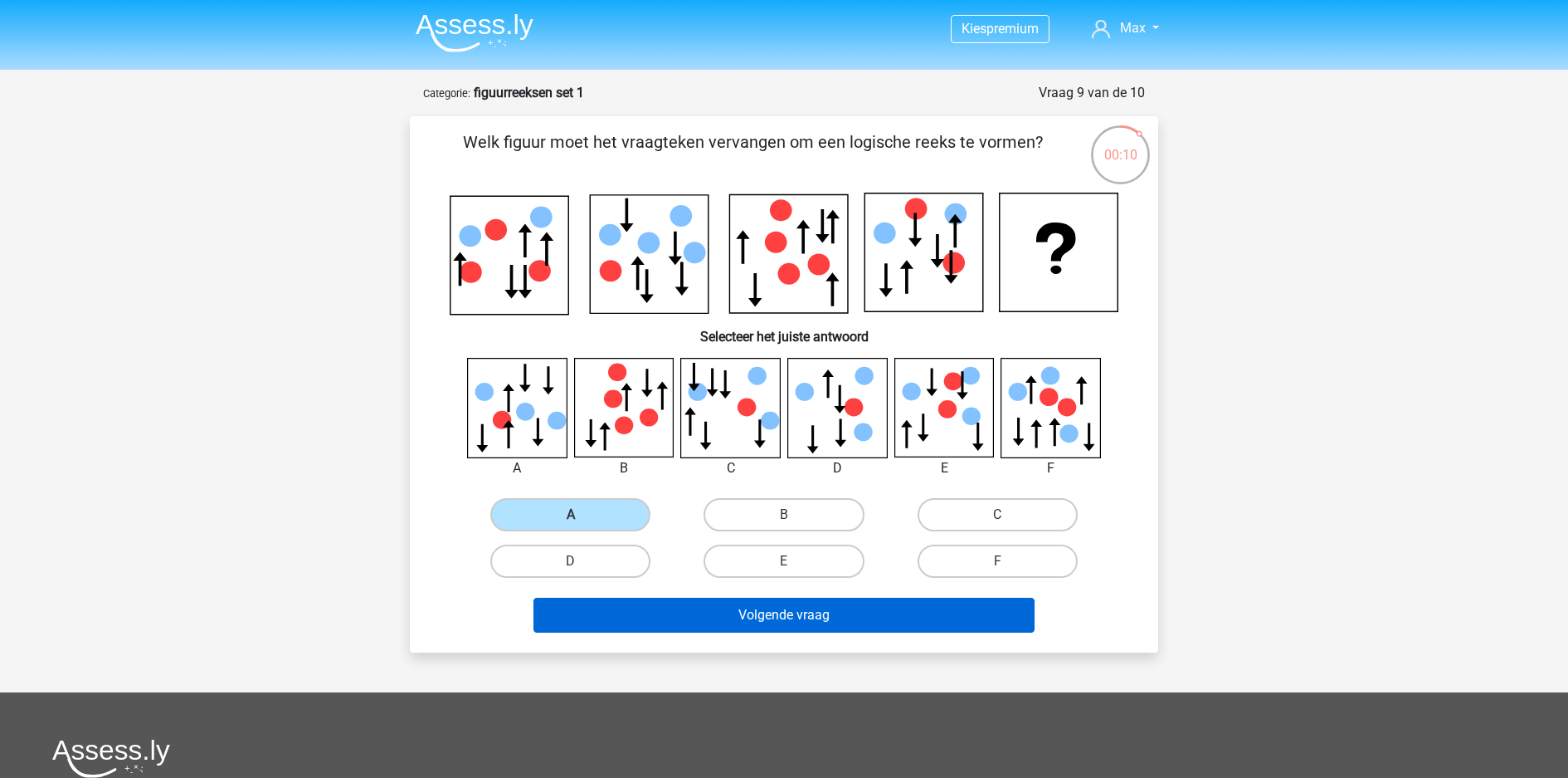
click at [631, 597] on button "Volgende vraag" at bounding box center [784, 615] width 502 height 35
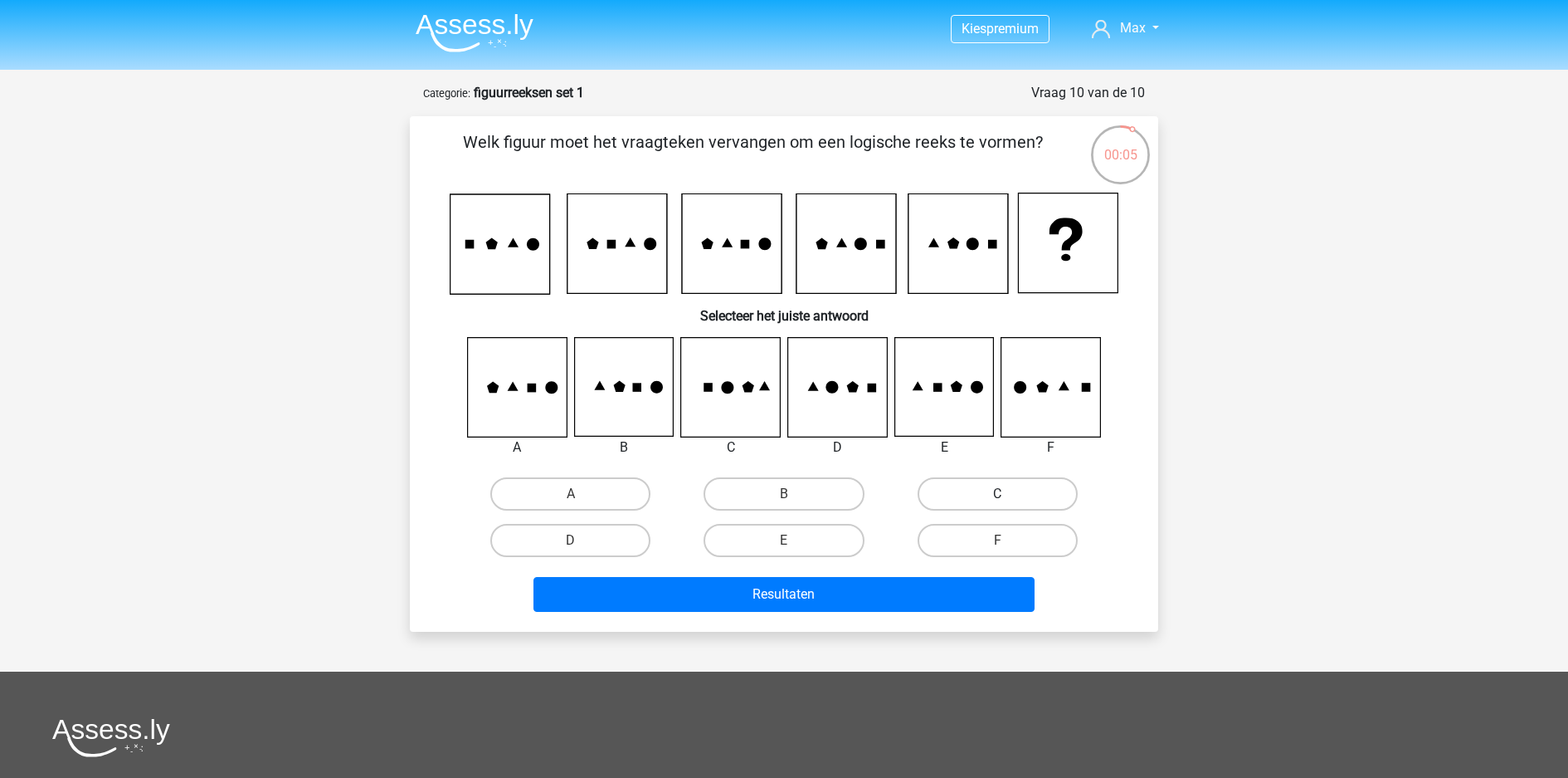
click at [998, 478] on label "C" at bounding box center [997, 494] width 160 height 33
click at [998, 494] on input "C" at bounding box center [1003, 499] width 11 height 11
radio input "true"
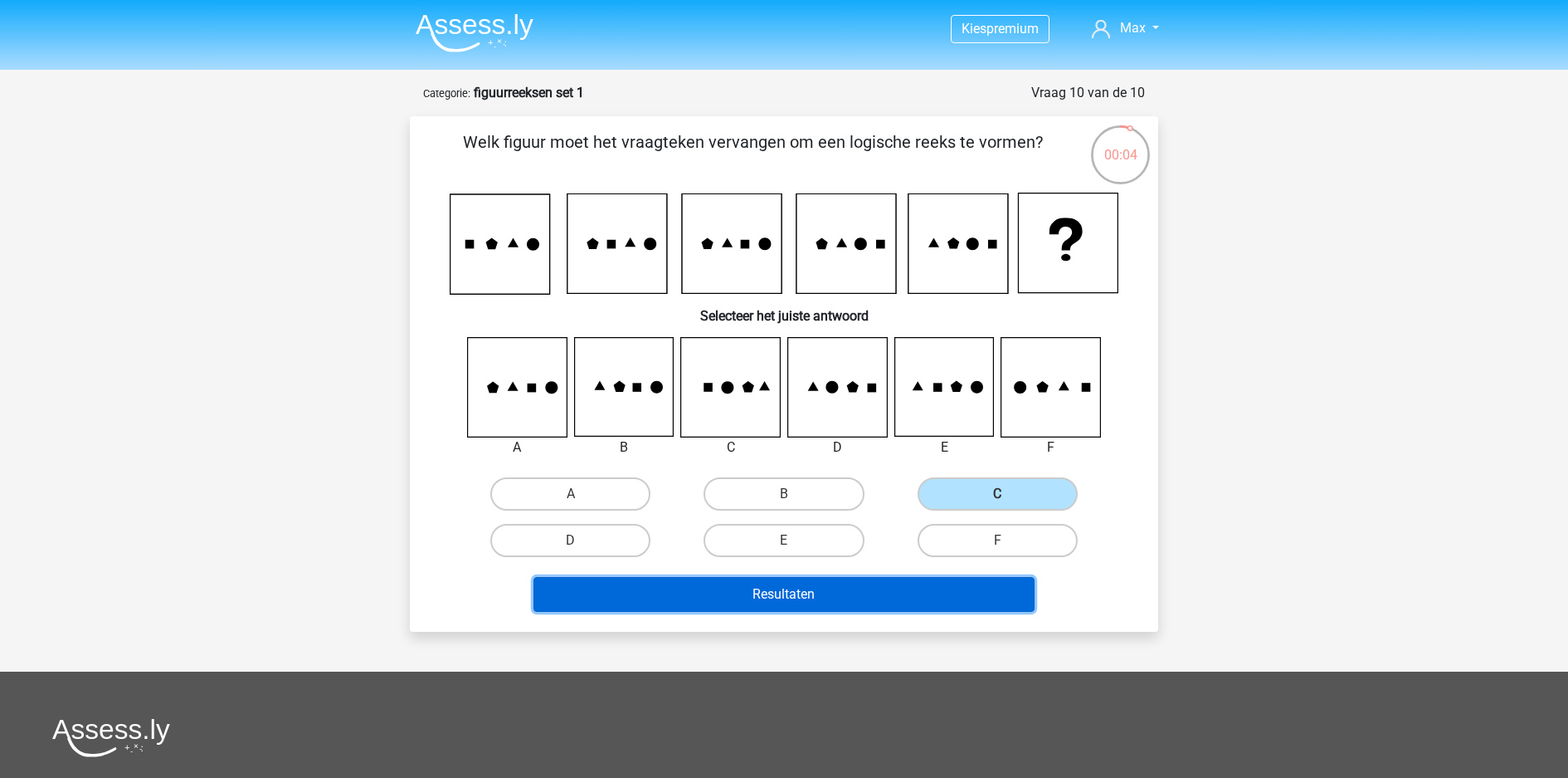
click at [968, 577] on button "Resultaten" at bounding box center [784, 594] width 502 height 35
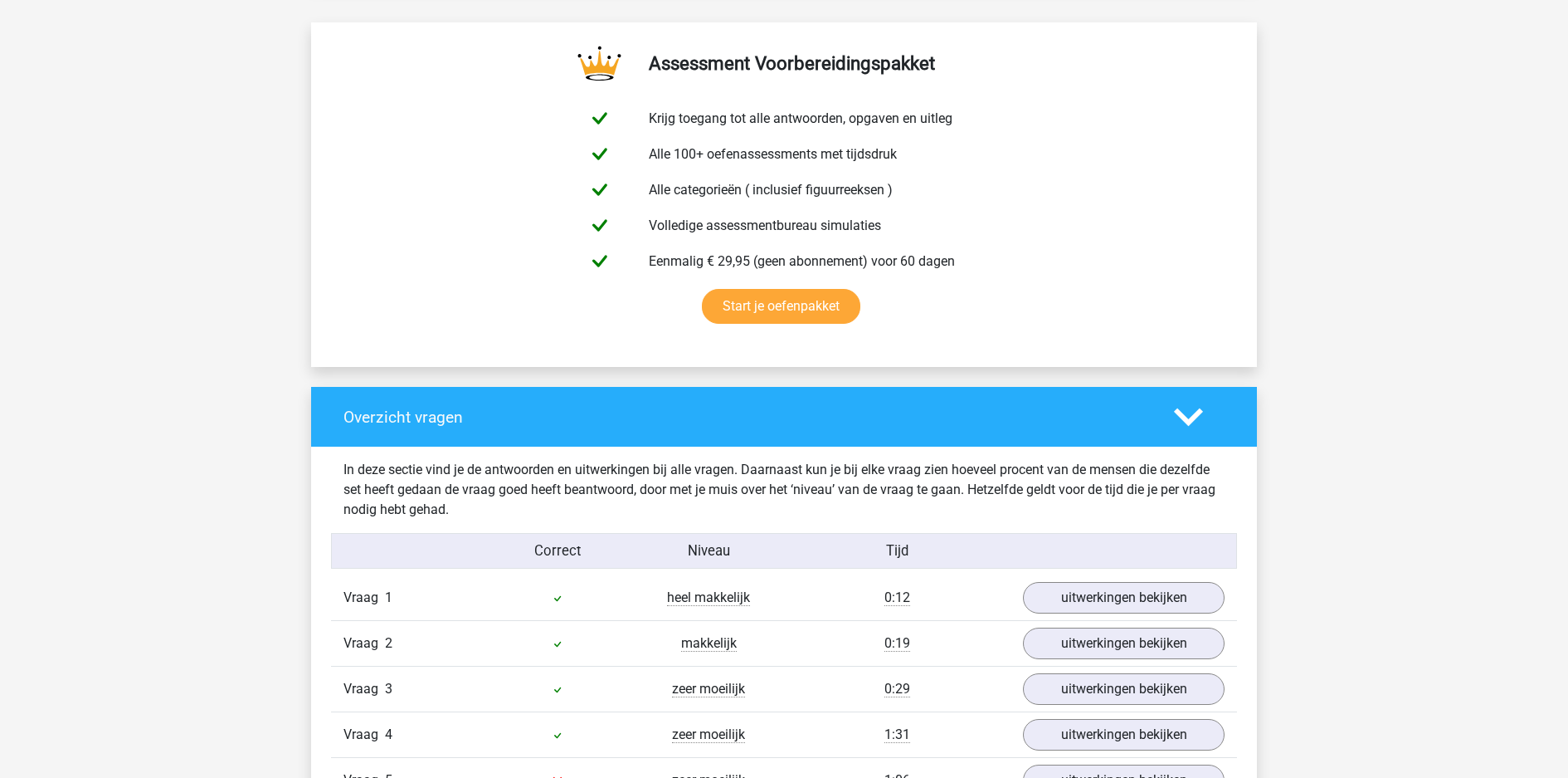
scroll to position [884, 0]
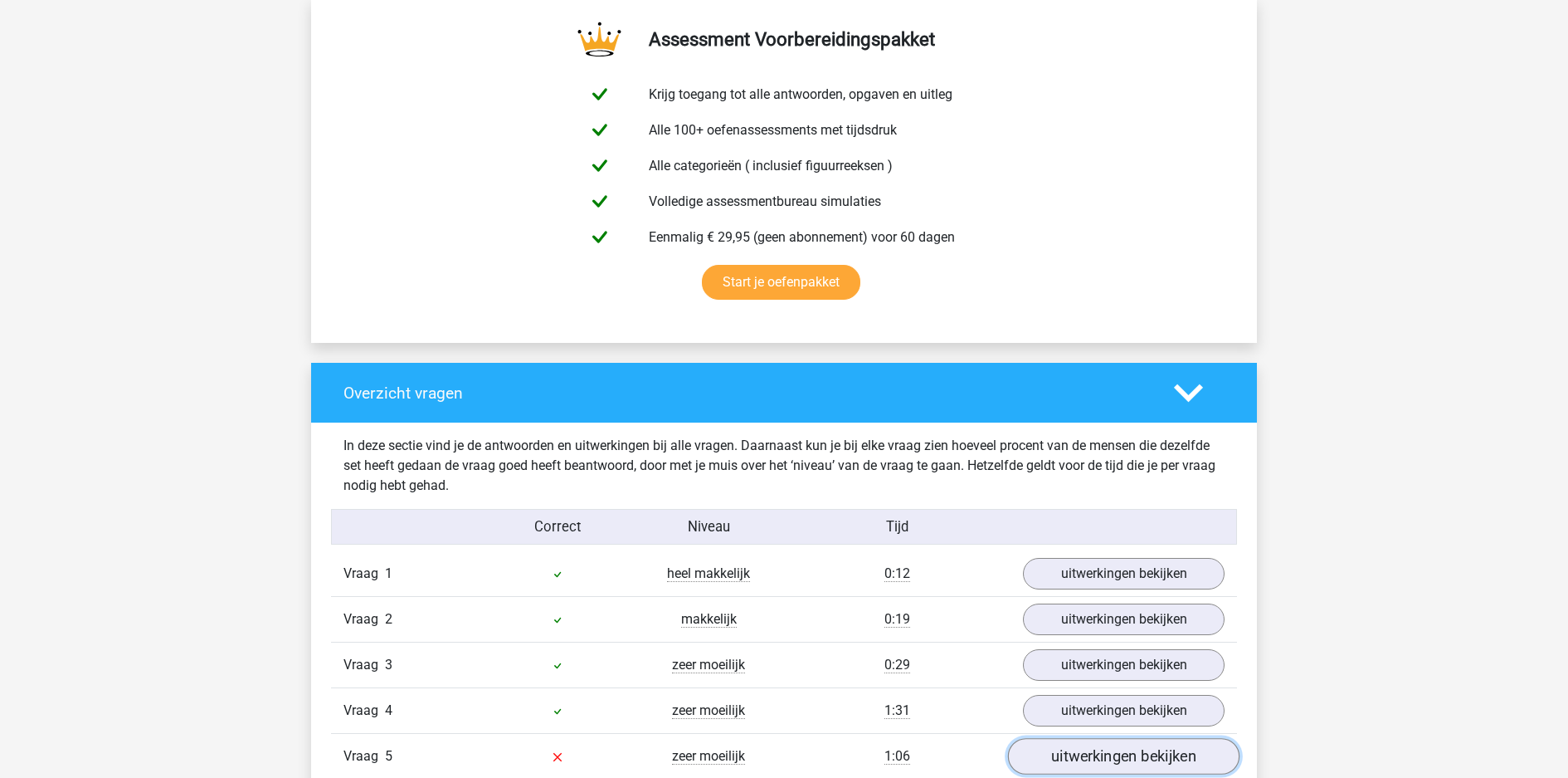
click at [1145, 739] on link "uitwerkingen bekijken" at bounding box center [1123, 757] width 232 height 37
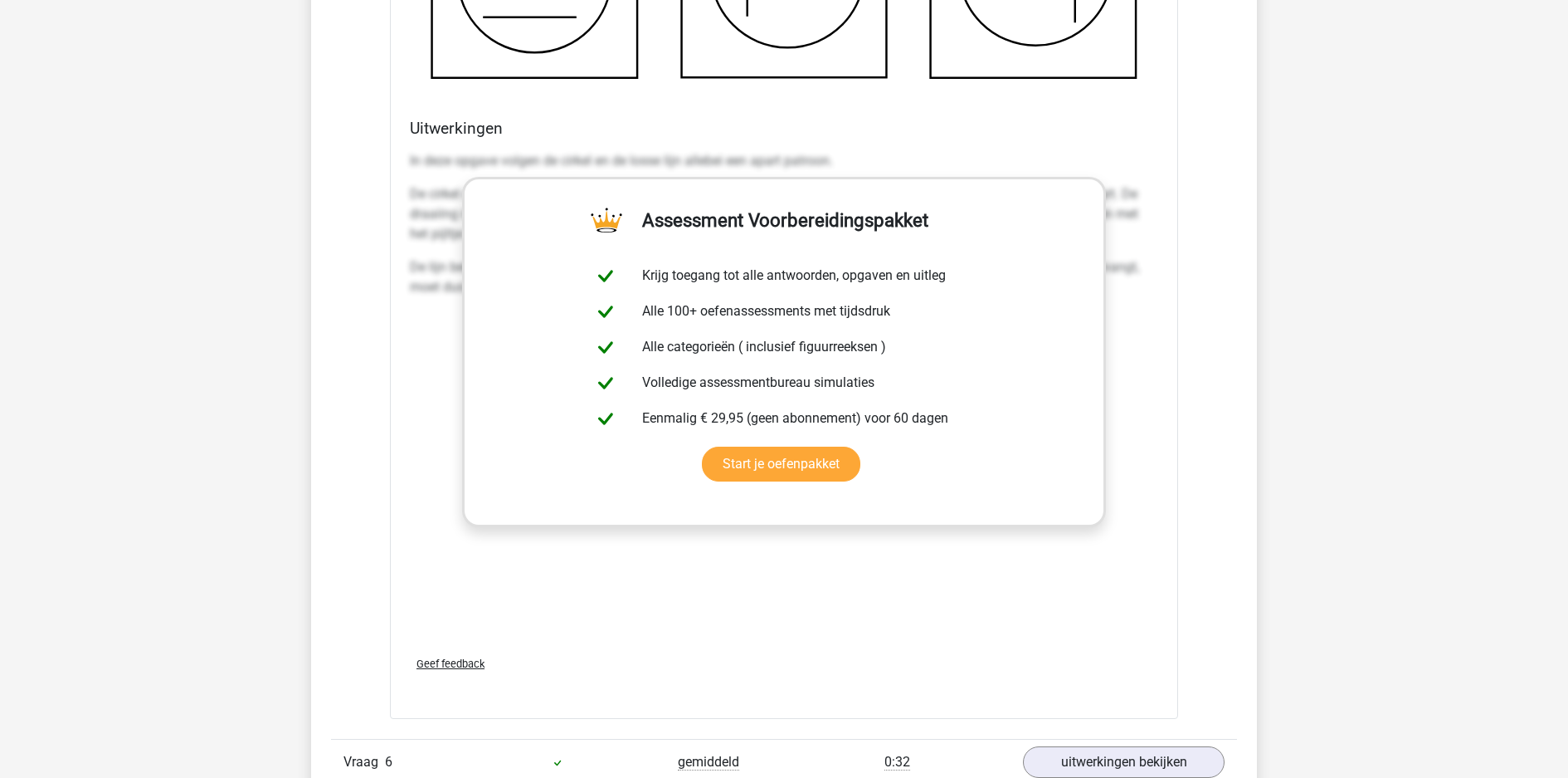
scroll to position [2316, 0]
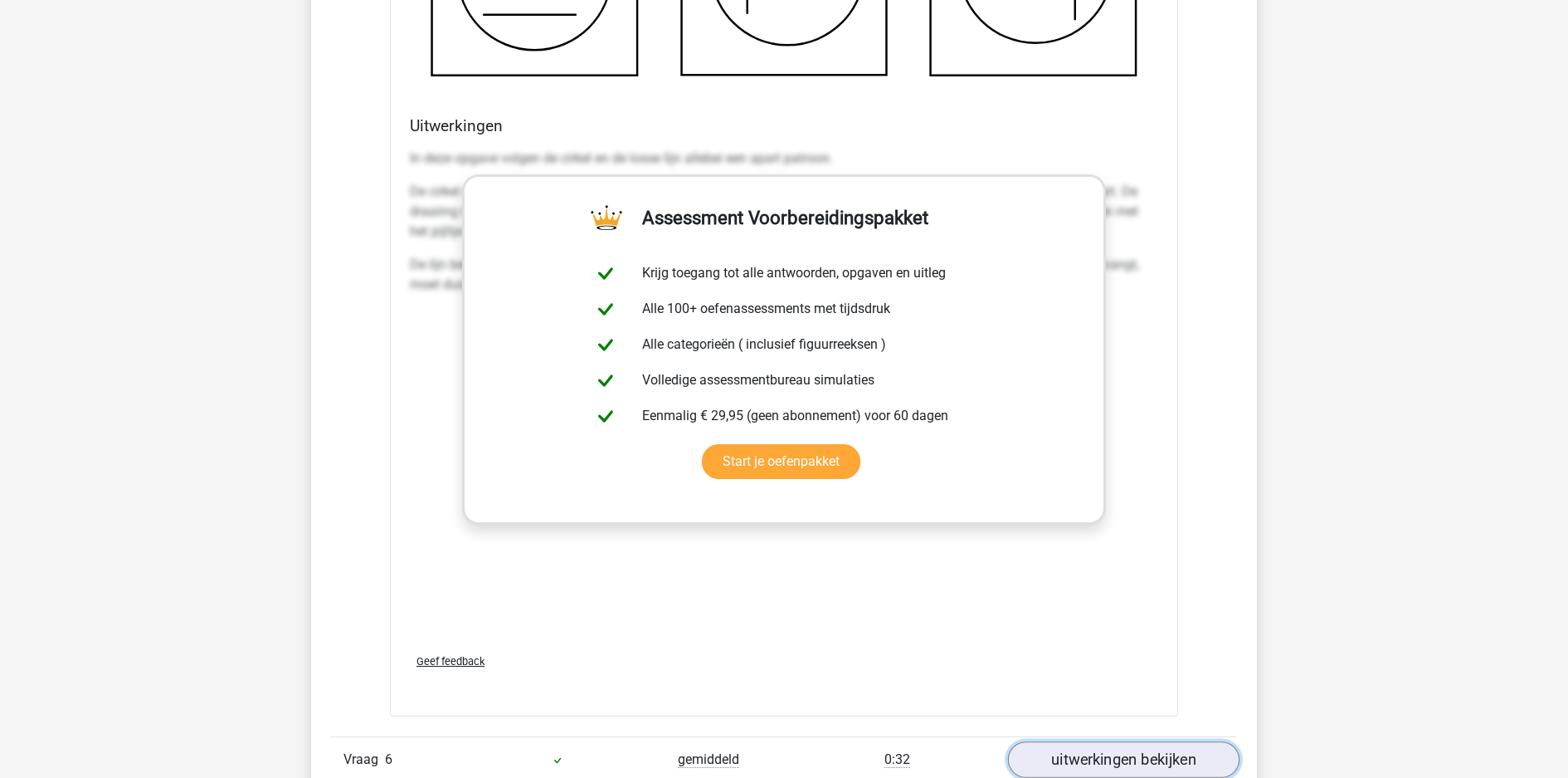
click at [1108, 741] on link "uitwerkingen bekijken" at bounding box center [1123, 759] width 232 height 37
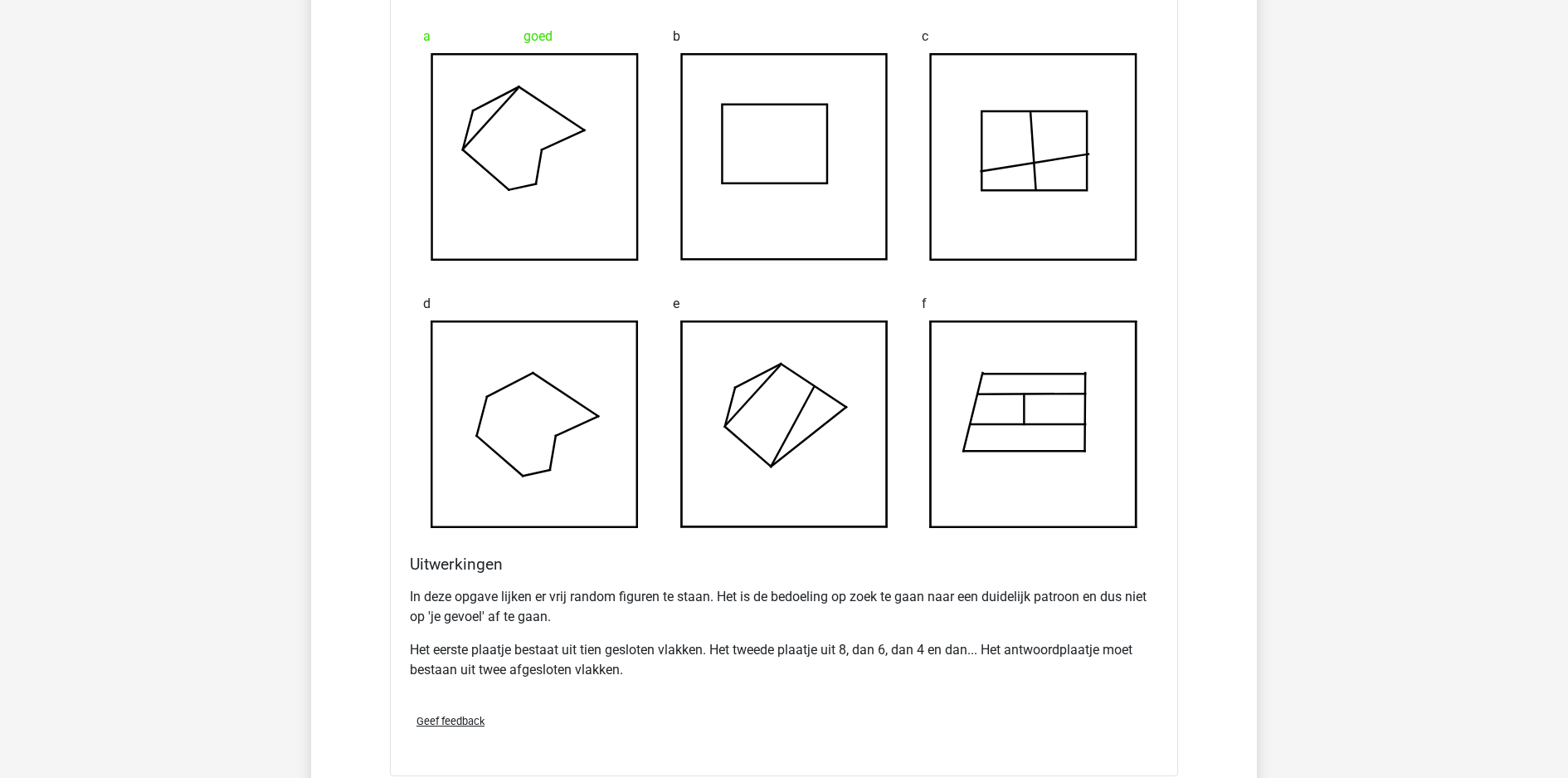
scroll to position [3290, 0]
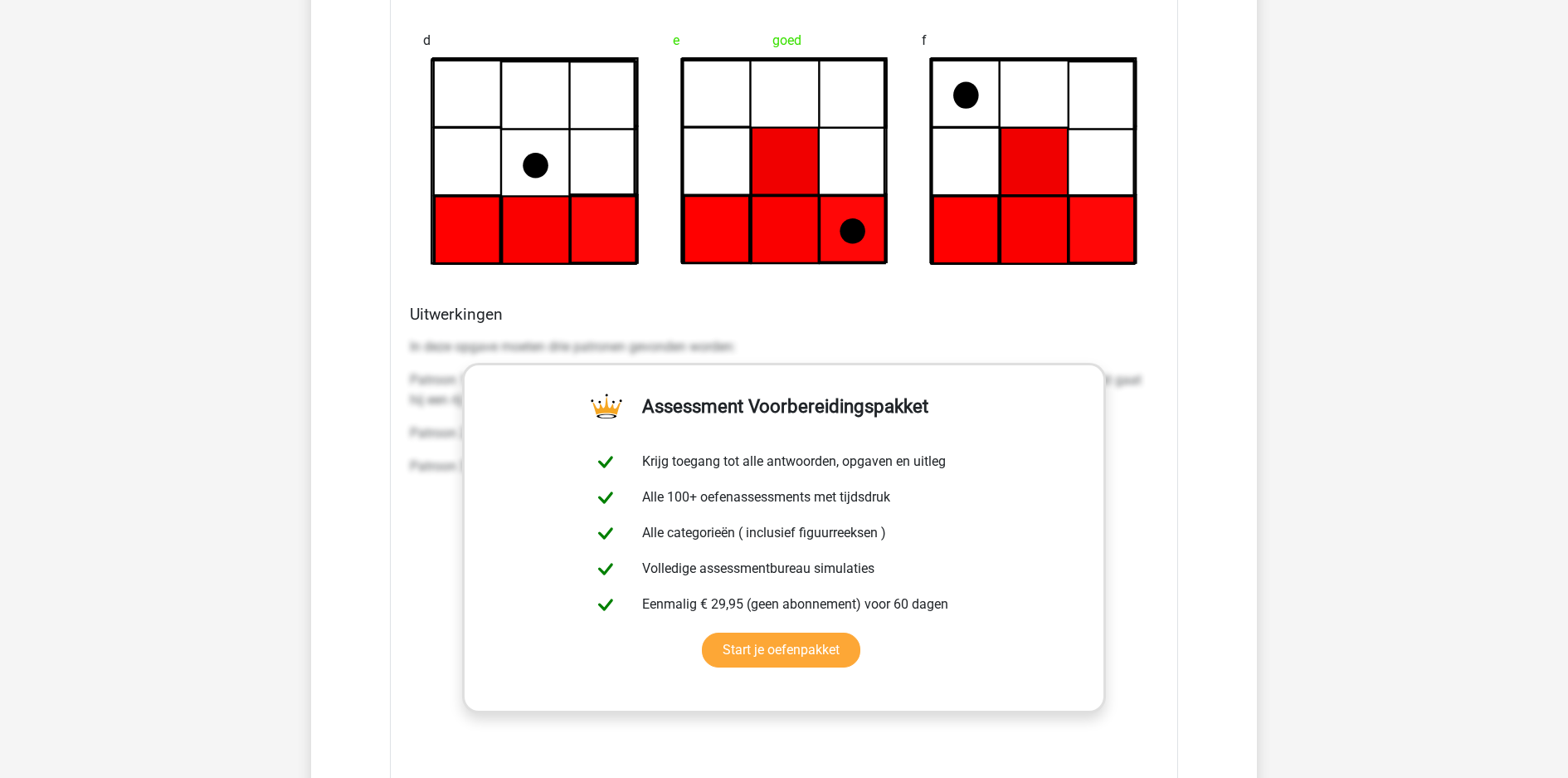
scroll to position [4620, 0]
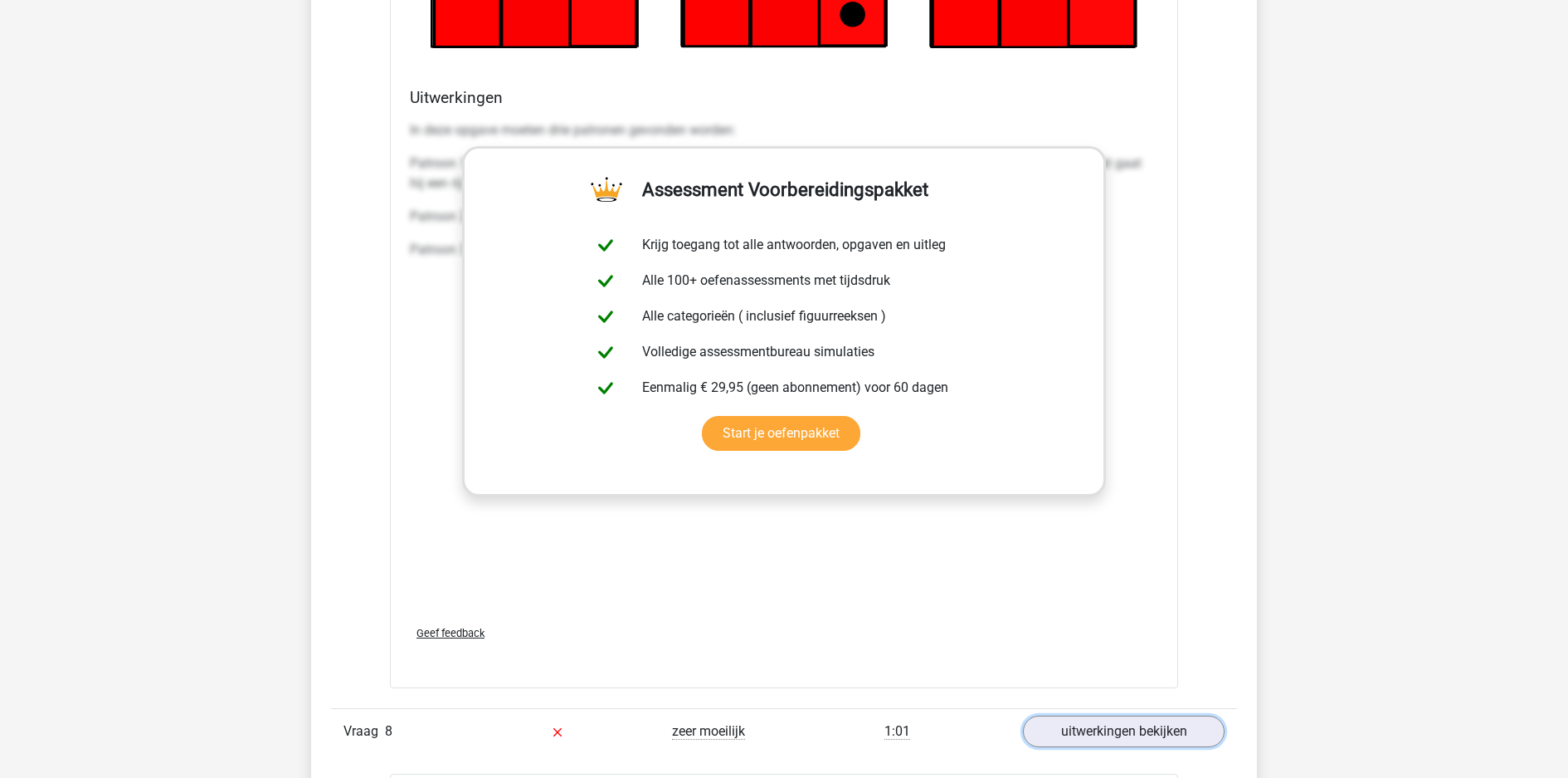
scroll to position [4798, 0]
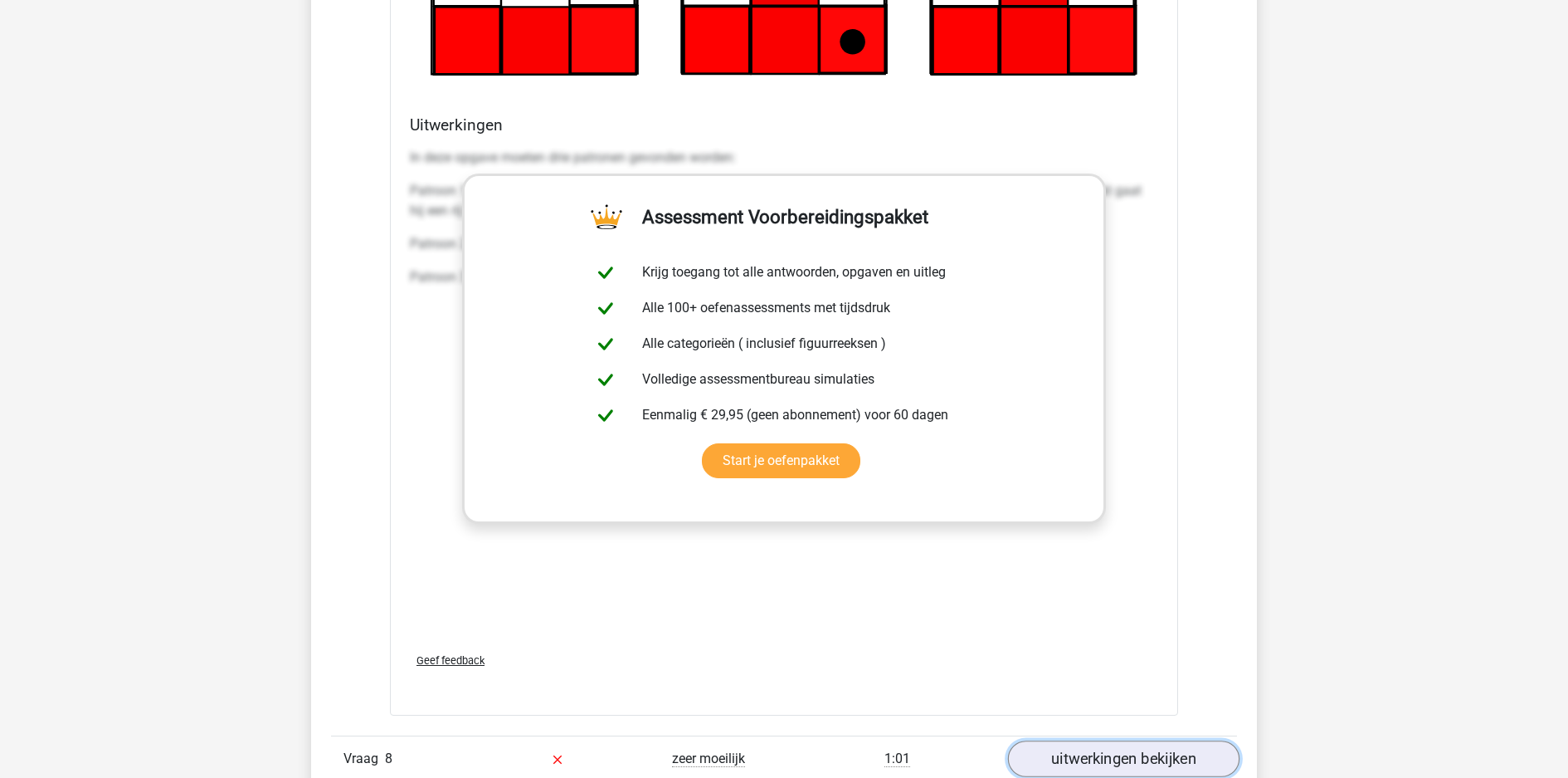
click at [1127, 740] on link "uitwerkingen bekijken" at bounding box center [1123, 758] width 232 height 37
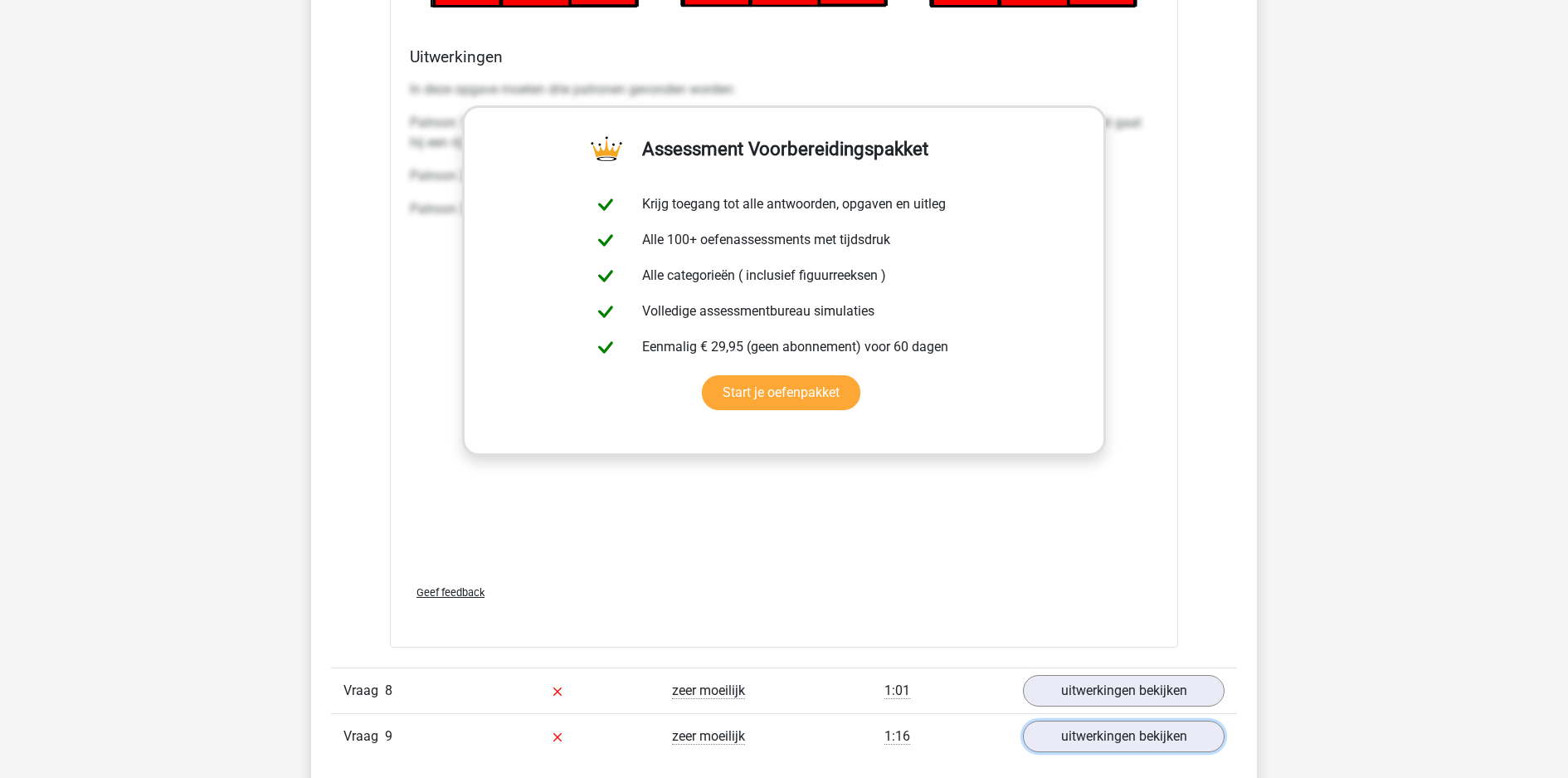
scroll to position [4815, 0]
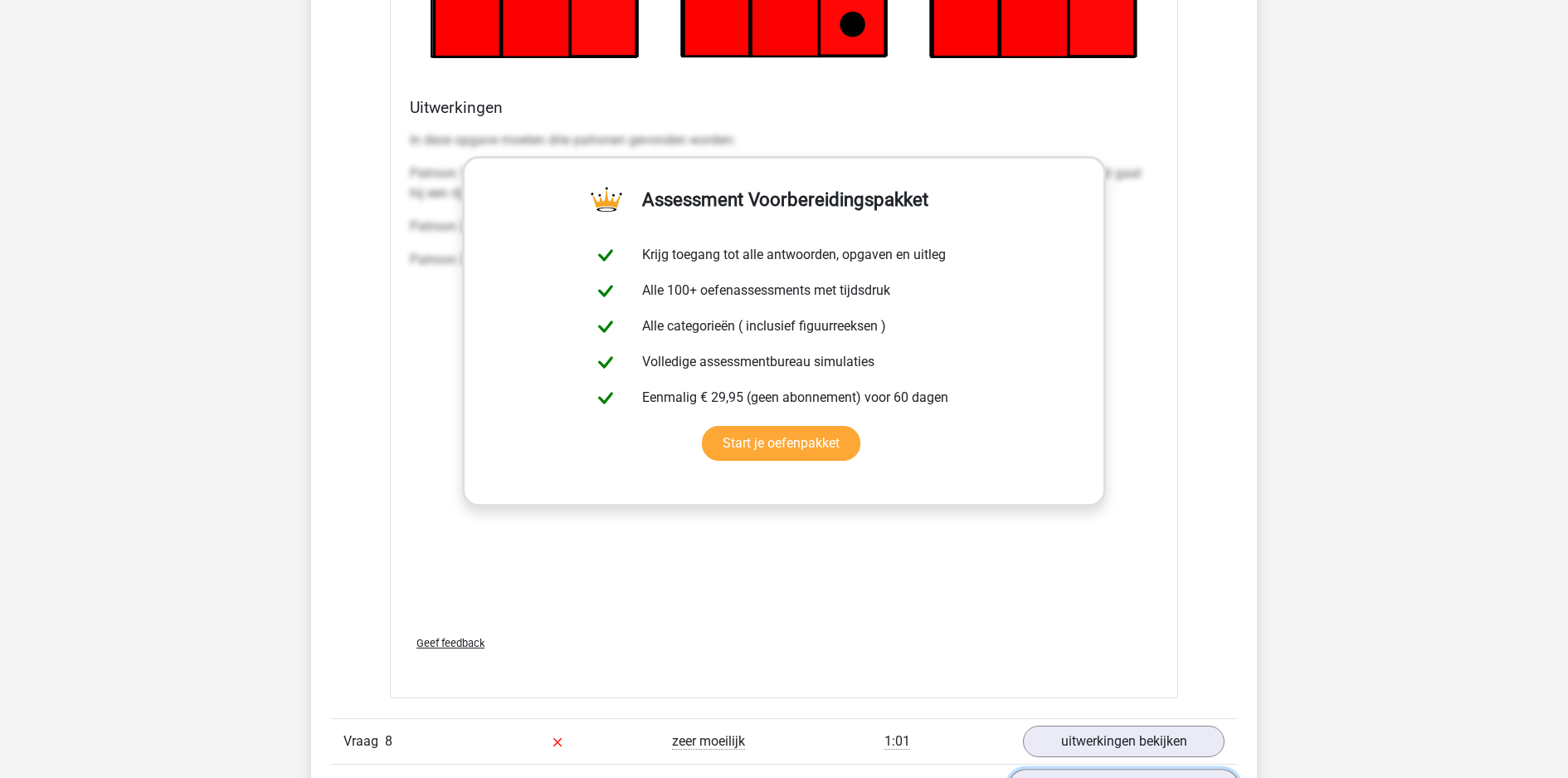
click at [1062, 769] on link "uitwerkingen bekijken" at bounding box center [1123, 787] width 232 height 37
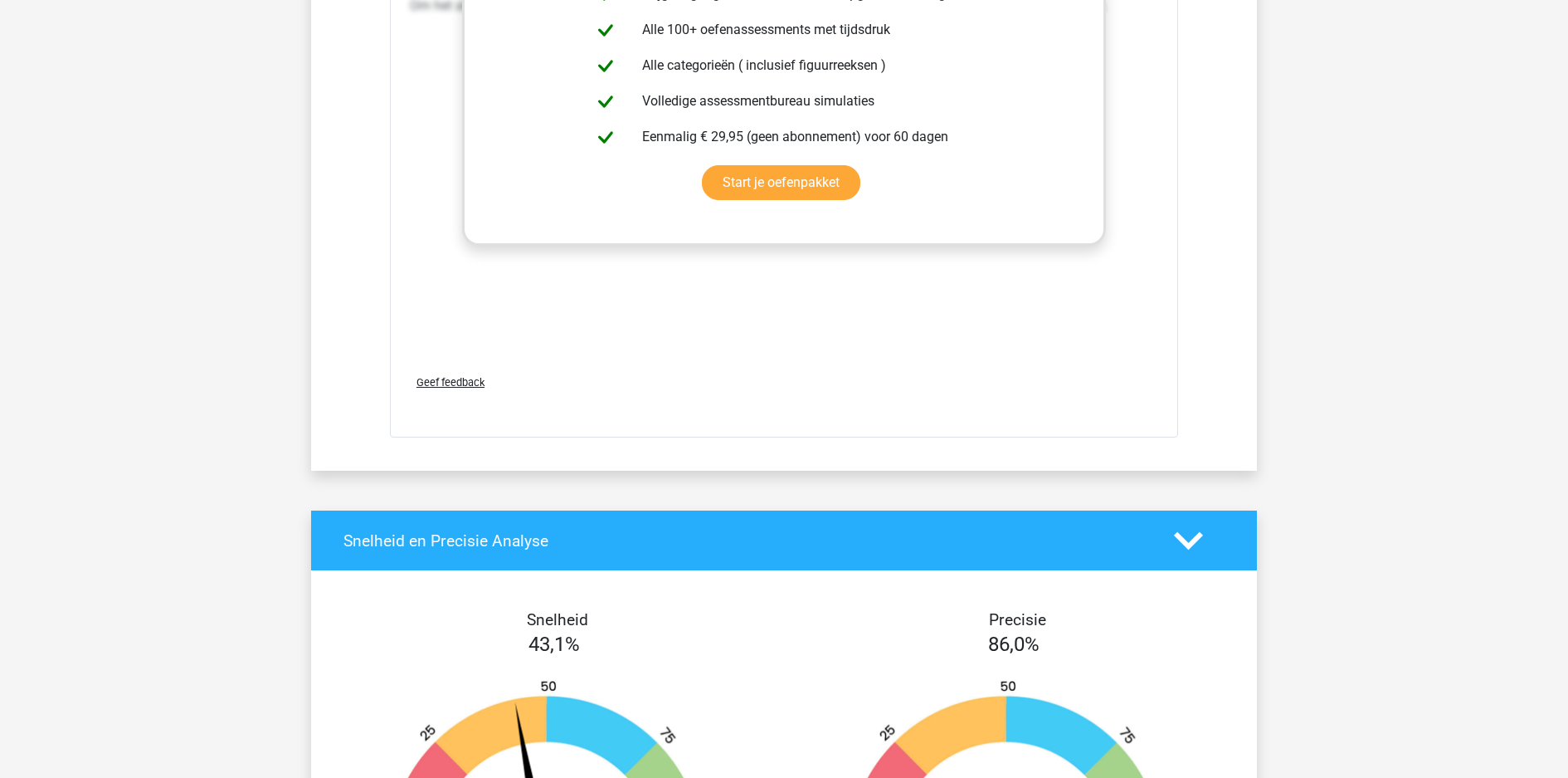
scroll to position [6589, 0]
